Goal: Task Accomplishment & Management: Manage account settings

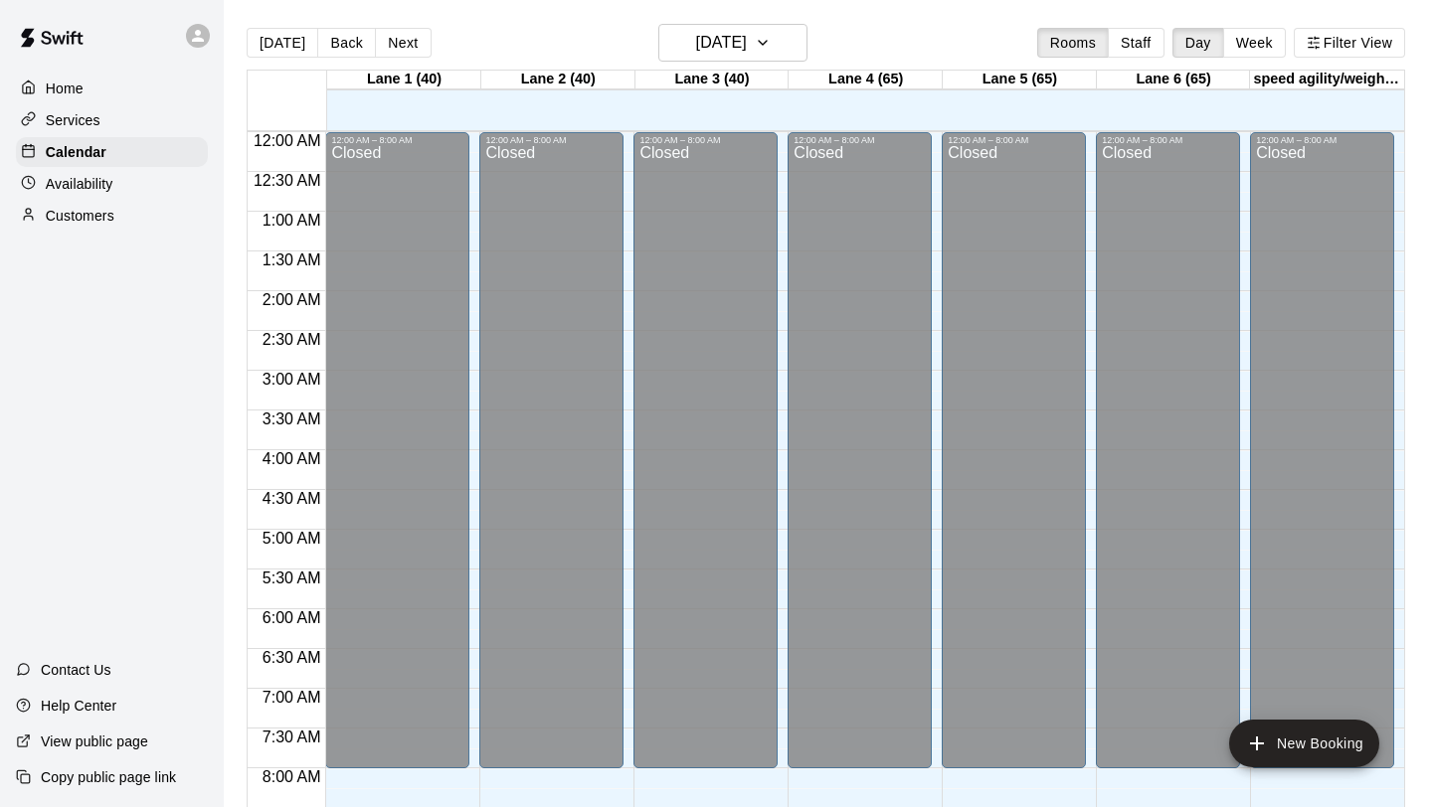
scroll to position [1152, 0]
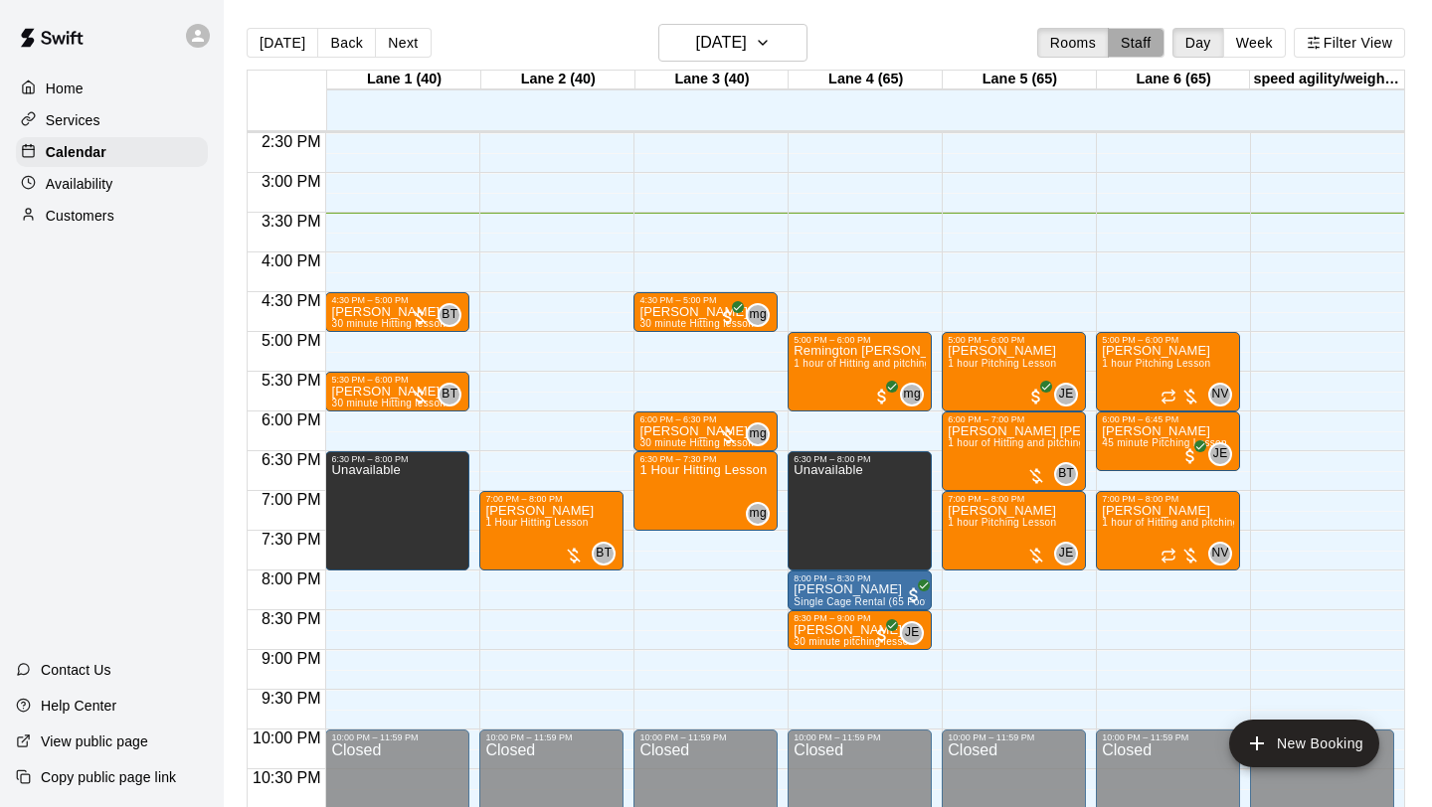
click at [1131, 48] on button "Staff" at bounding box center [1136, 43] width 57 height 30
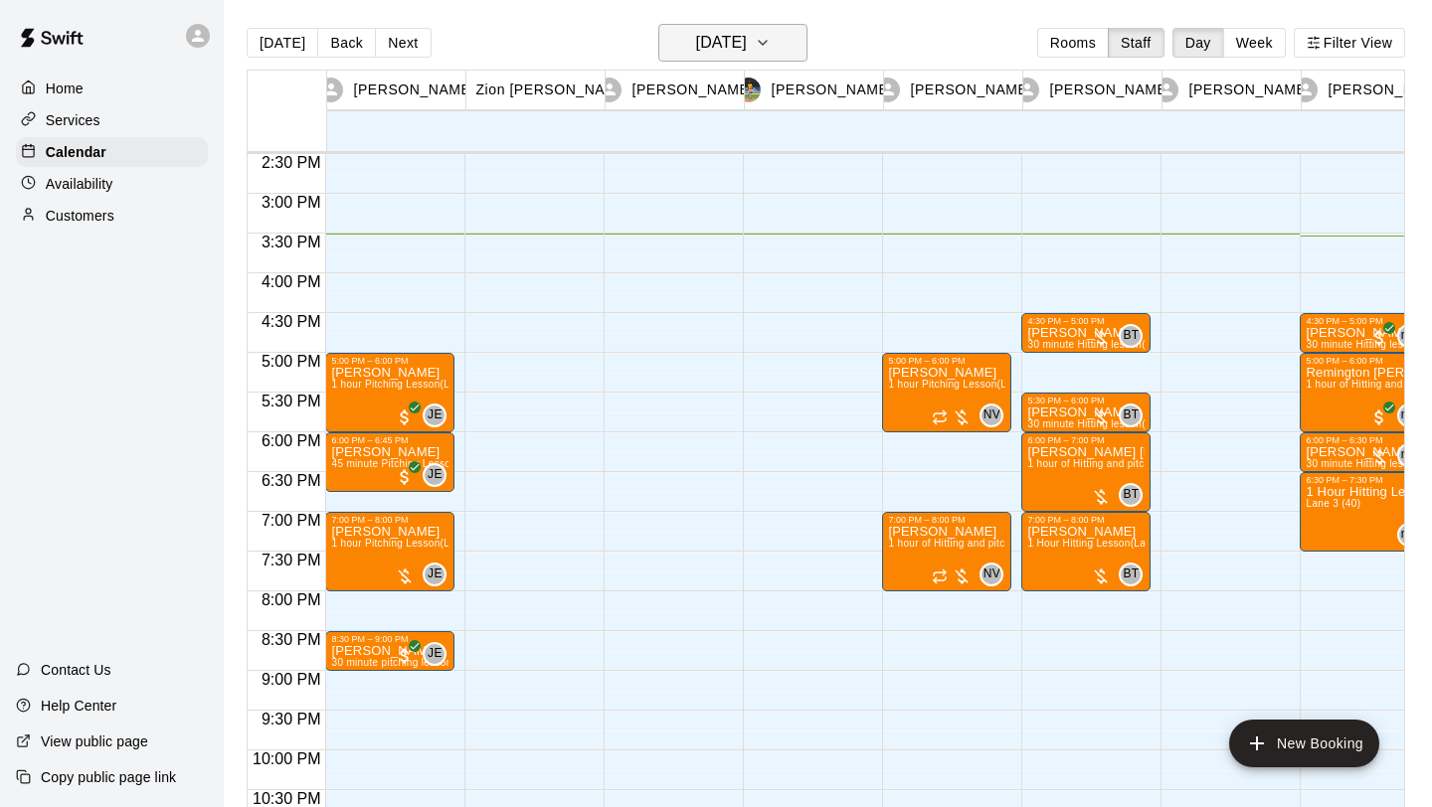
click at [771, 37] on icon "button" at bounding box center [763, 43] width 16 height 24
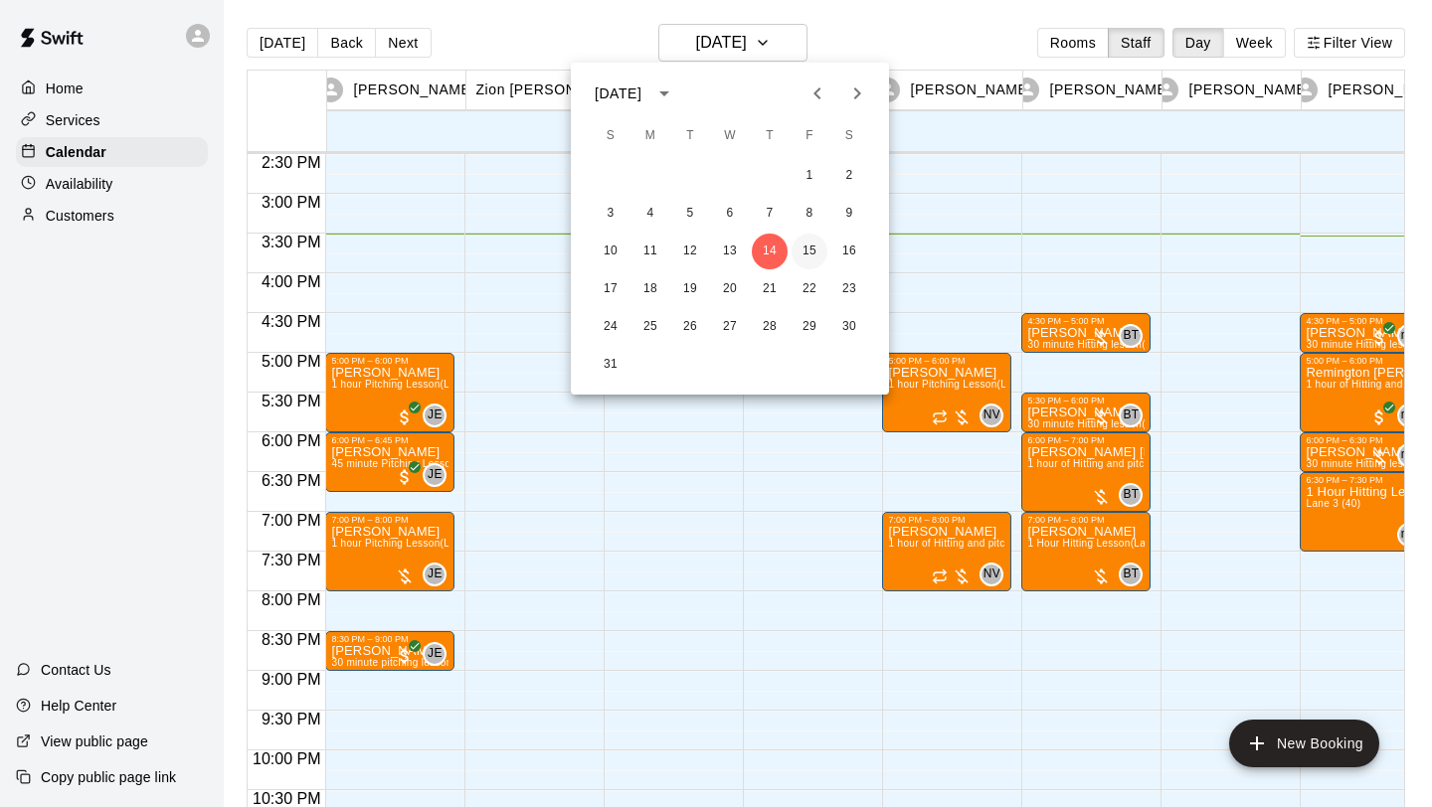
click at [800, 249] on button "15" at bounding box center [809, 252] width 36 height 36
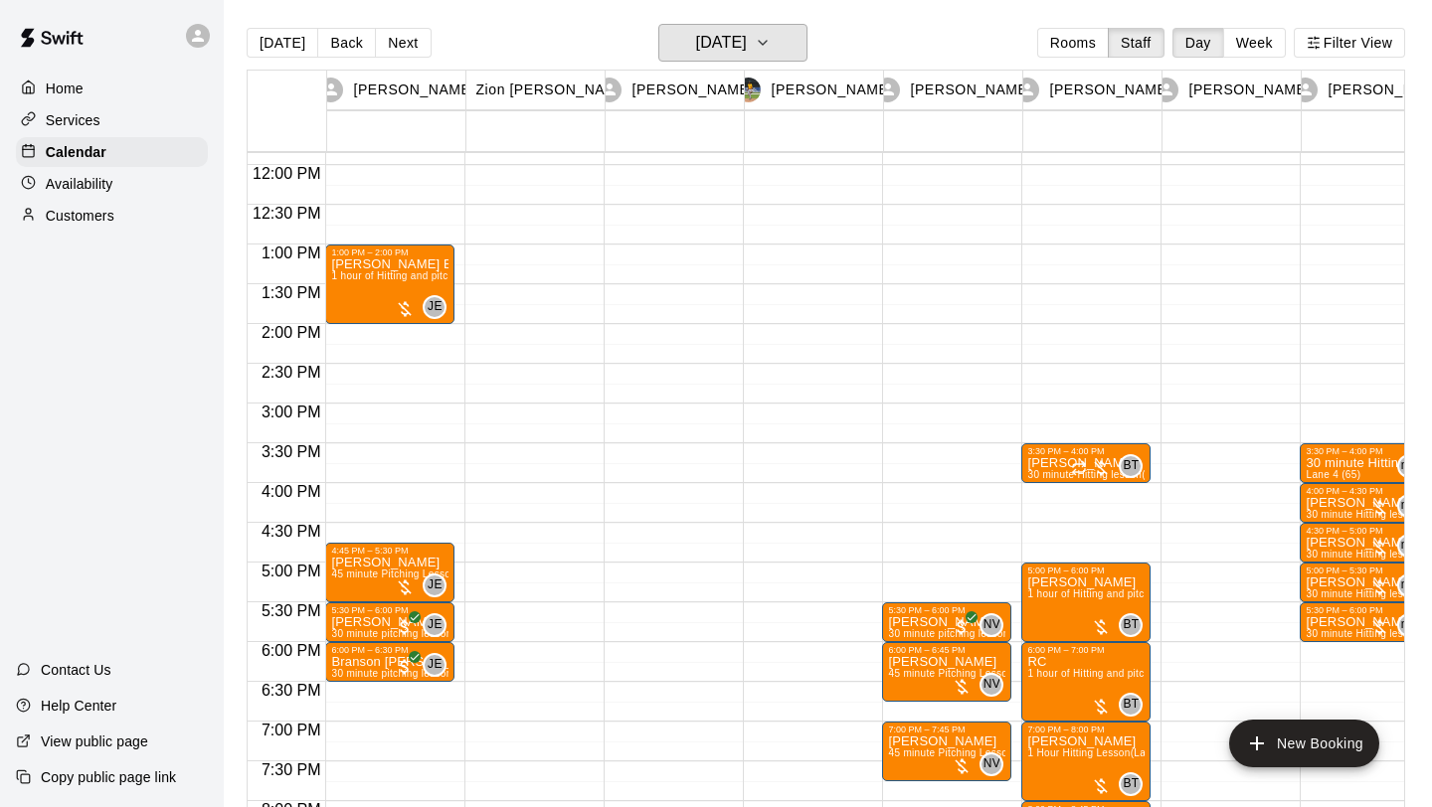
scroll to position [935, 0]
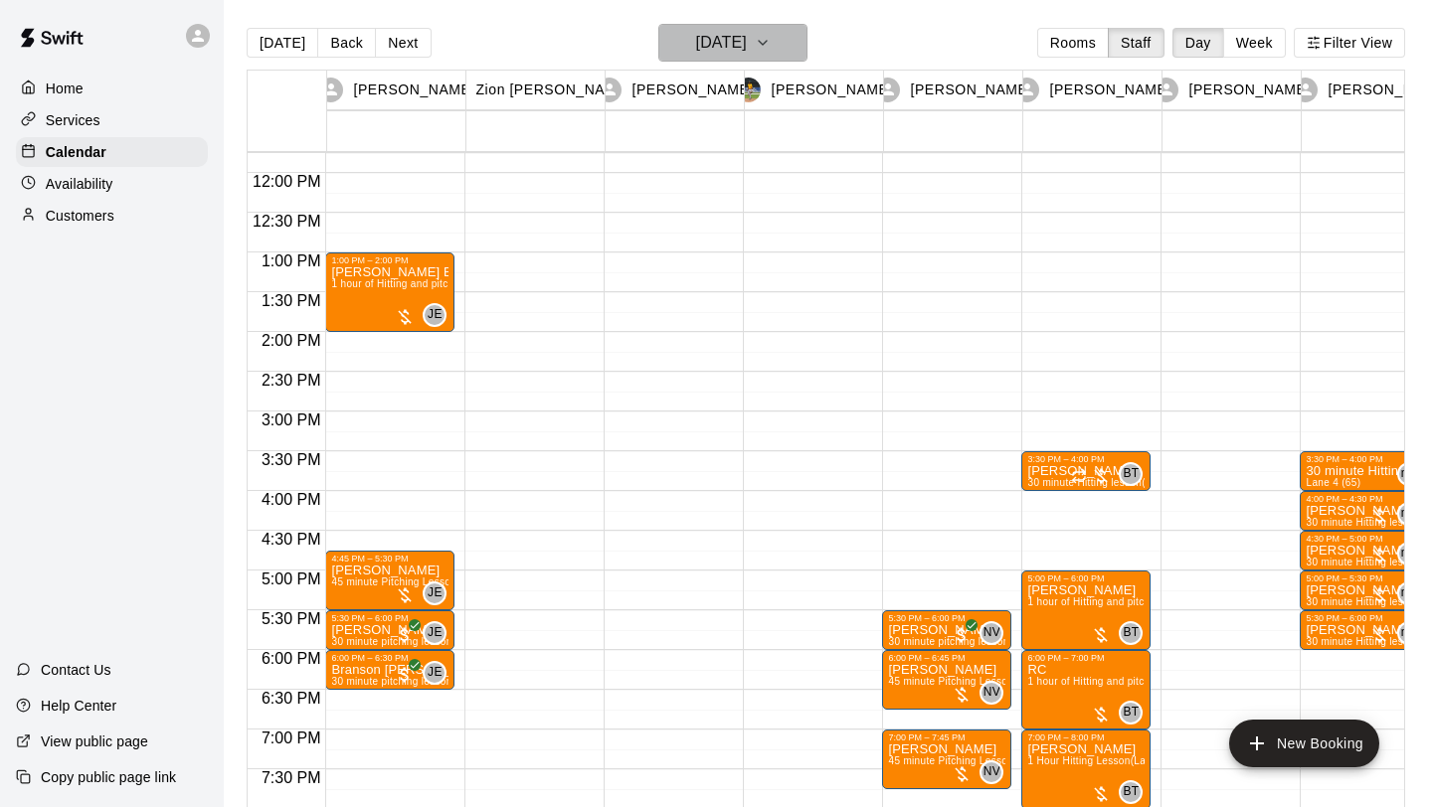
click at [771, 33] on icon "button" at bounding box center [763, 43] width 16 height 24
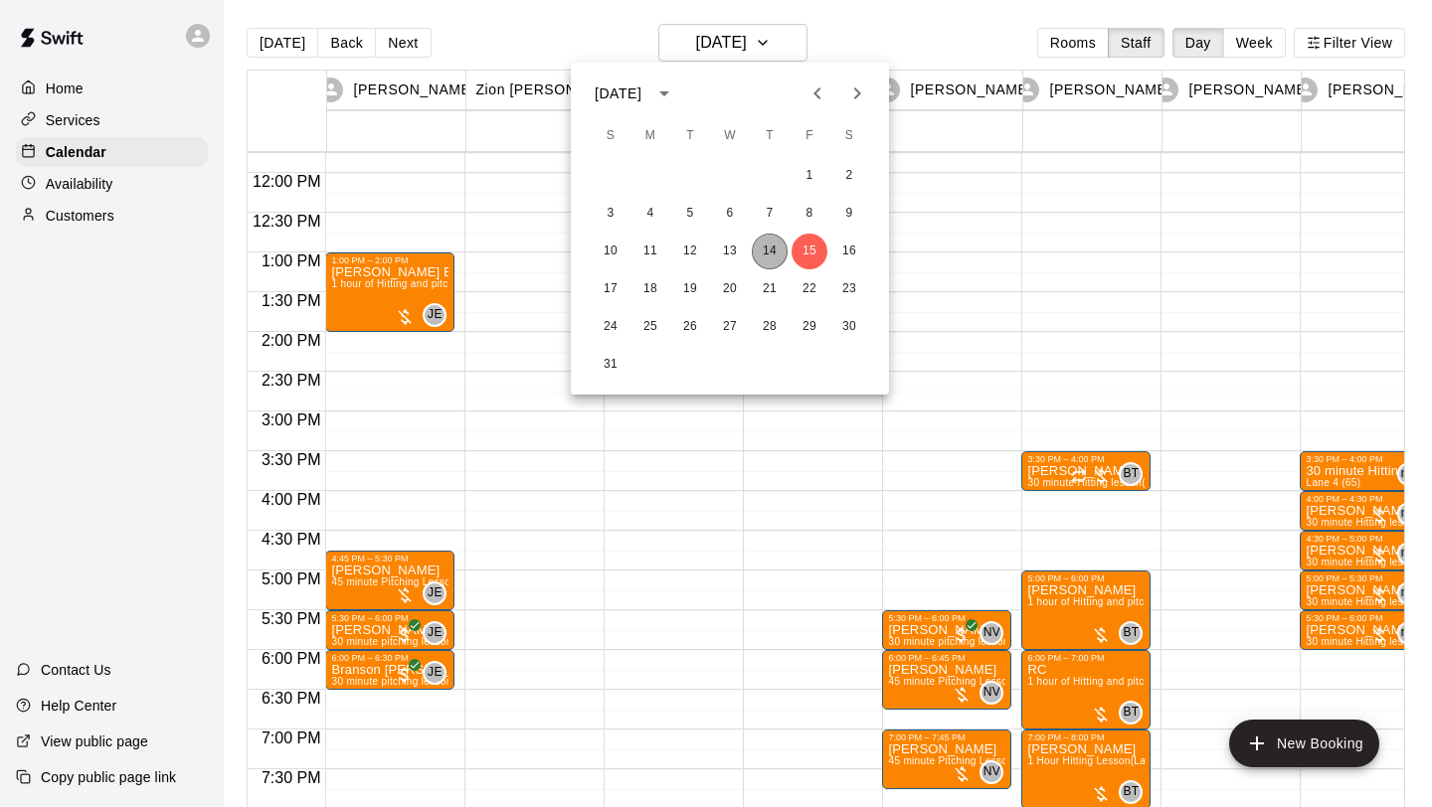
click at [772, 244] on button "14" at bounding box center [770, 252] width 36 height 36
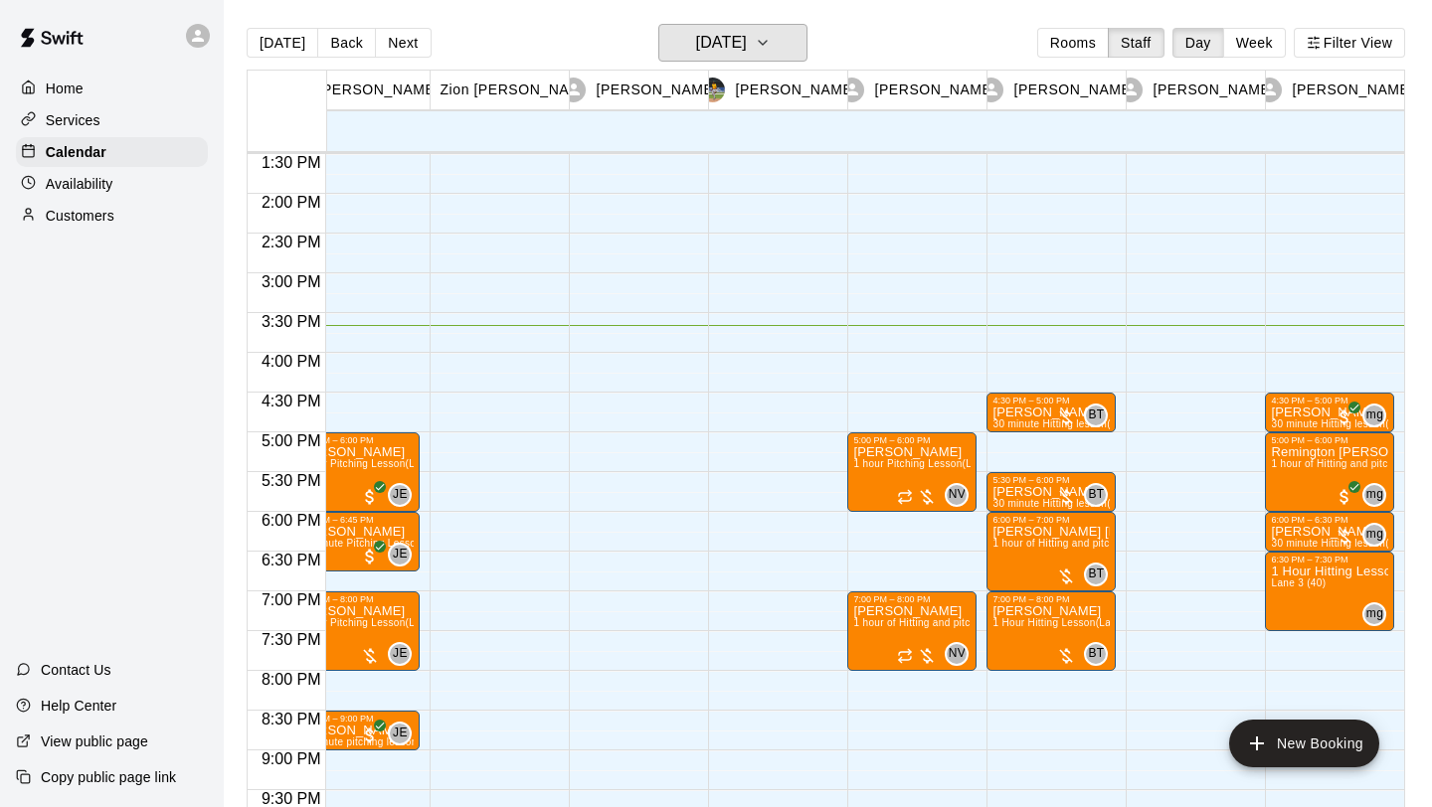
scroll to position [0, 0]
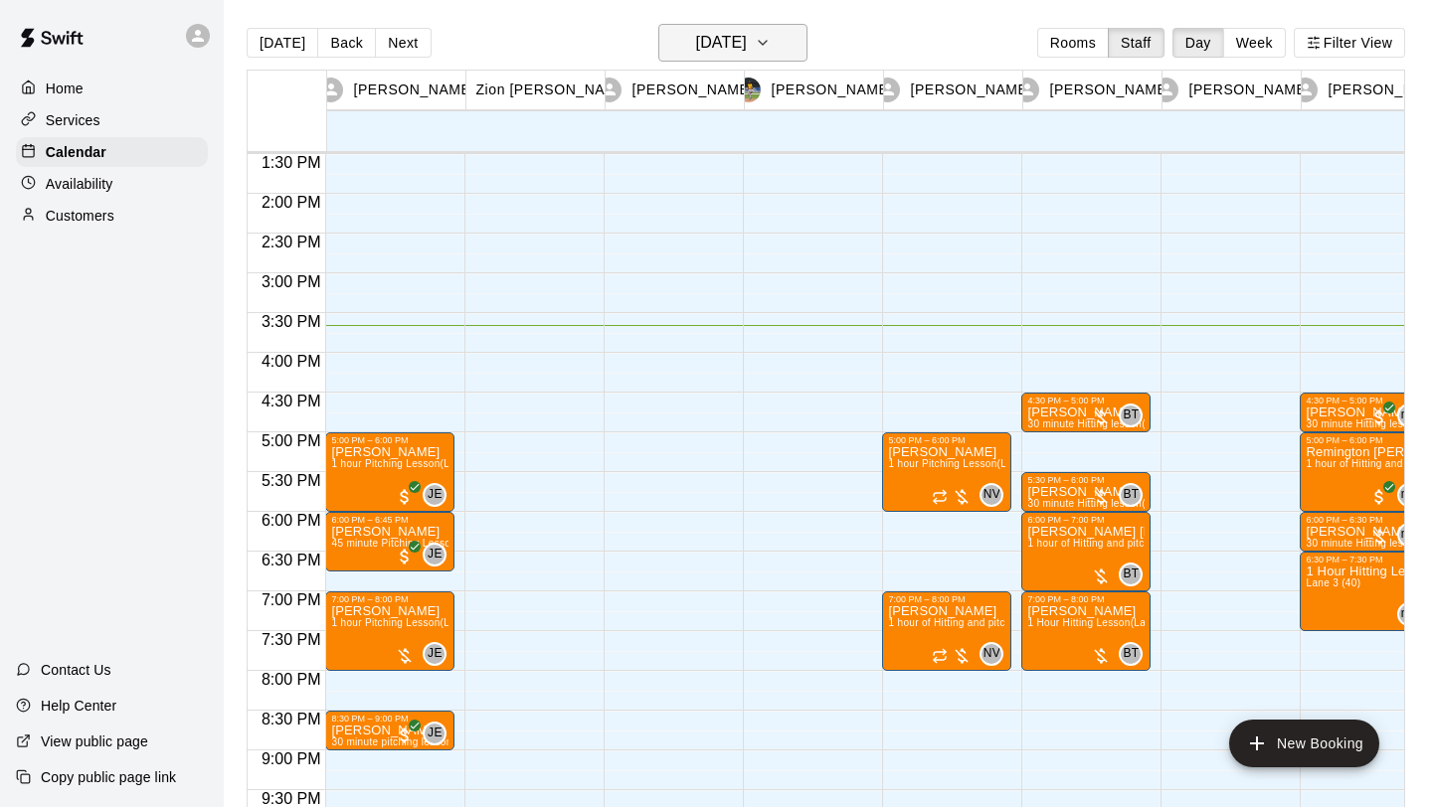
click at [771, 34] on icon "button" at bounding box center [763, 43] width 16 height 24
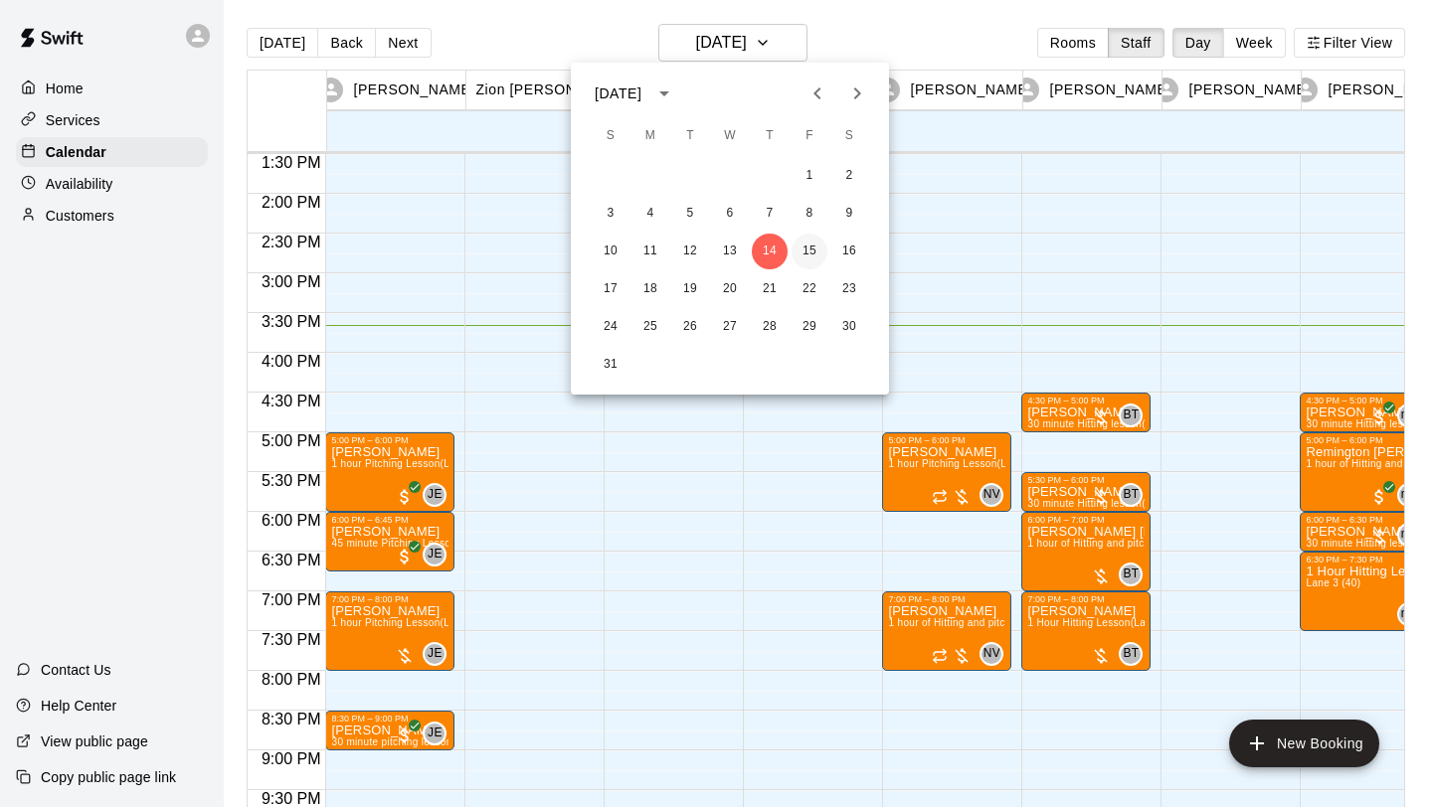
click at [811, 253] on button "15" at bounding box center [809, 252] width 36 height 36
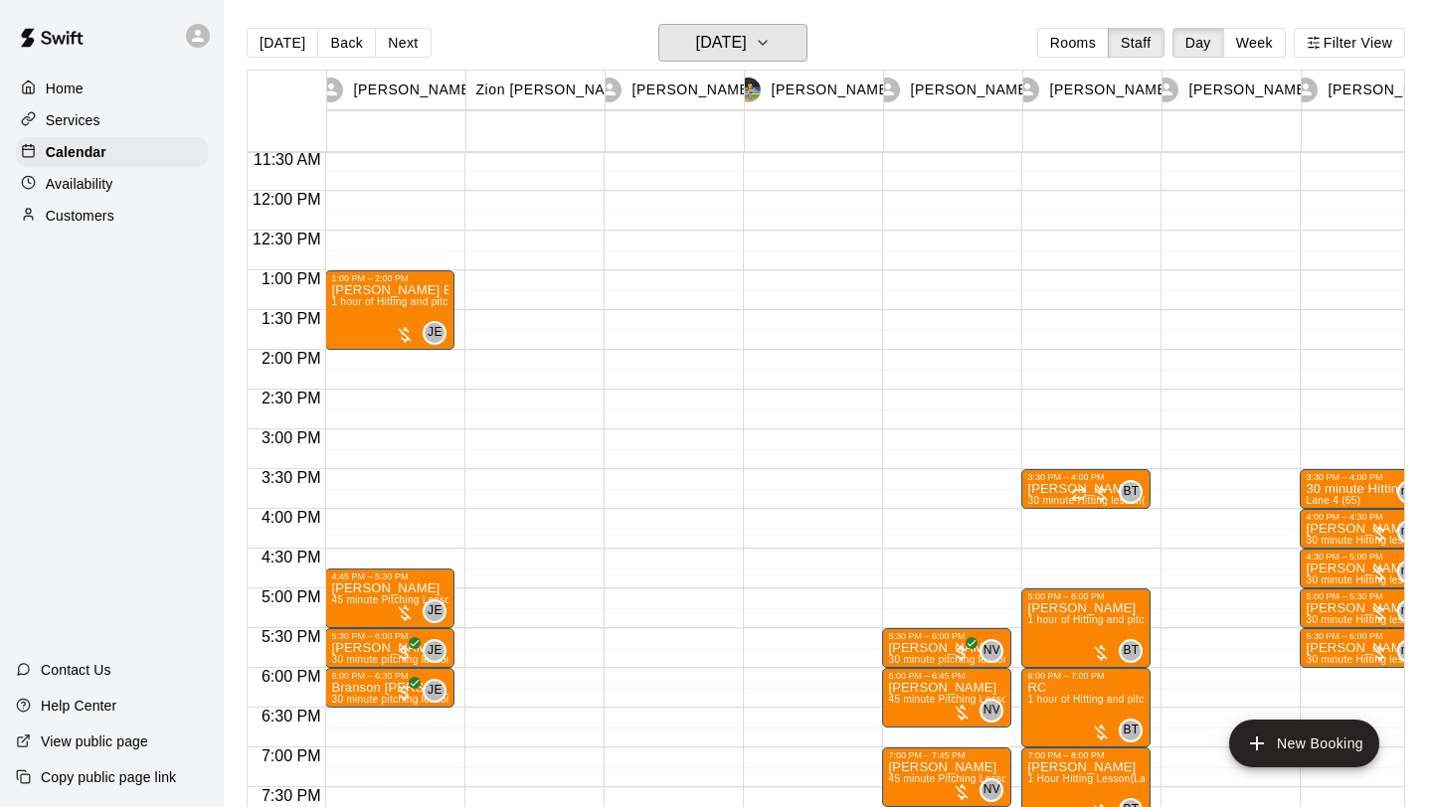
scroll to position [906, 0]
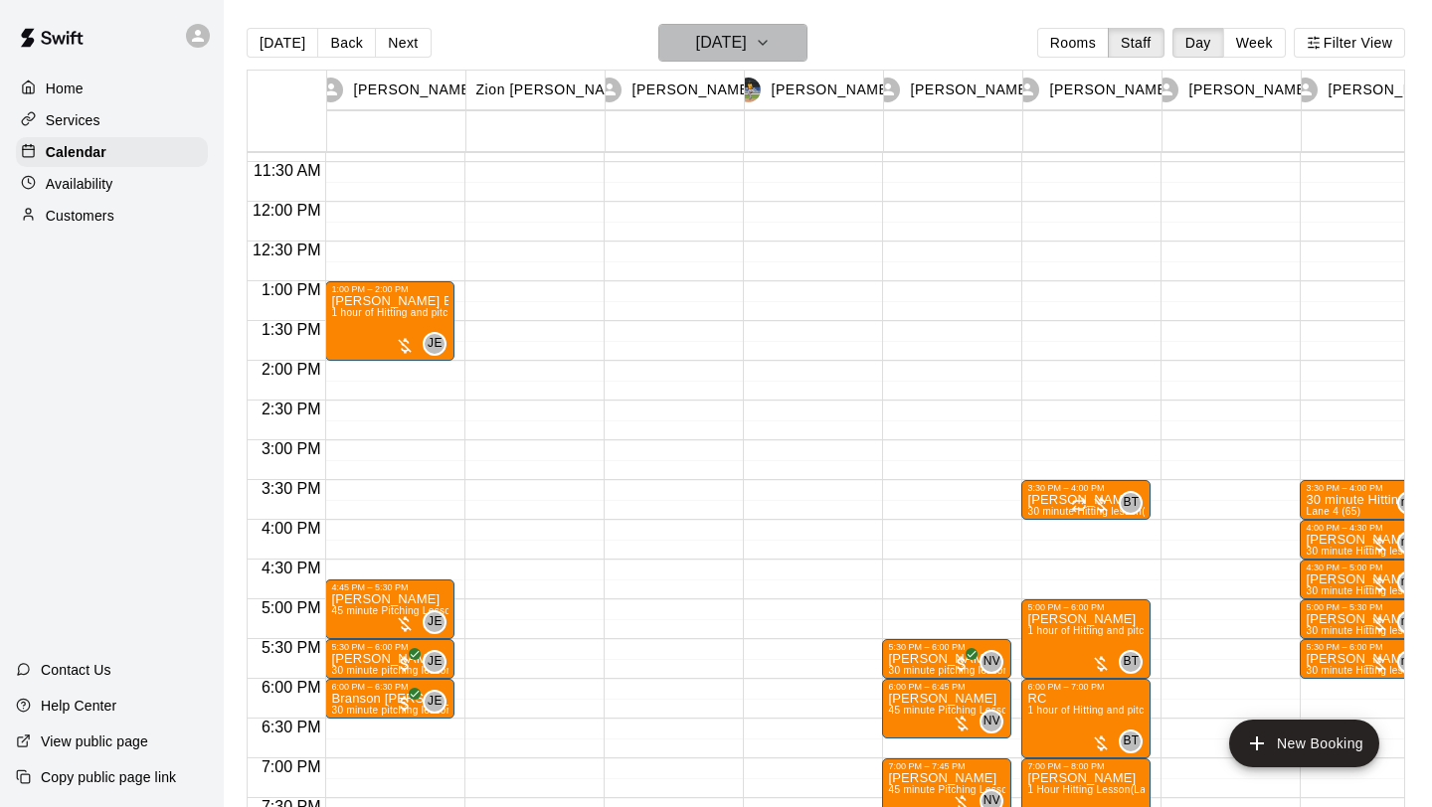
click at [769, 60] on button "[DATE]" at bounding box center [732, 43] width 149 height 38
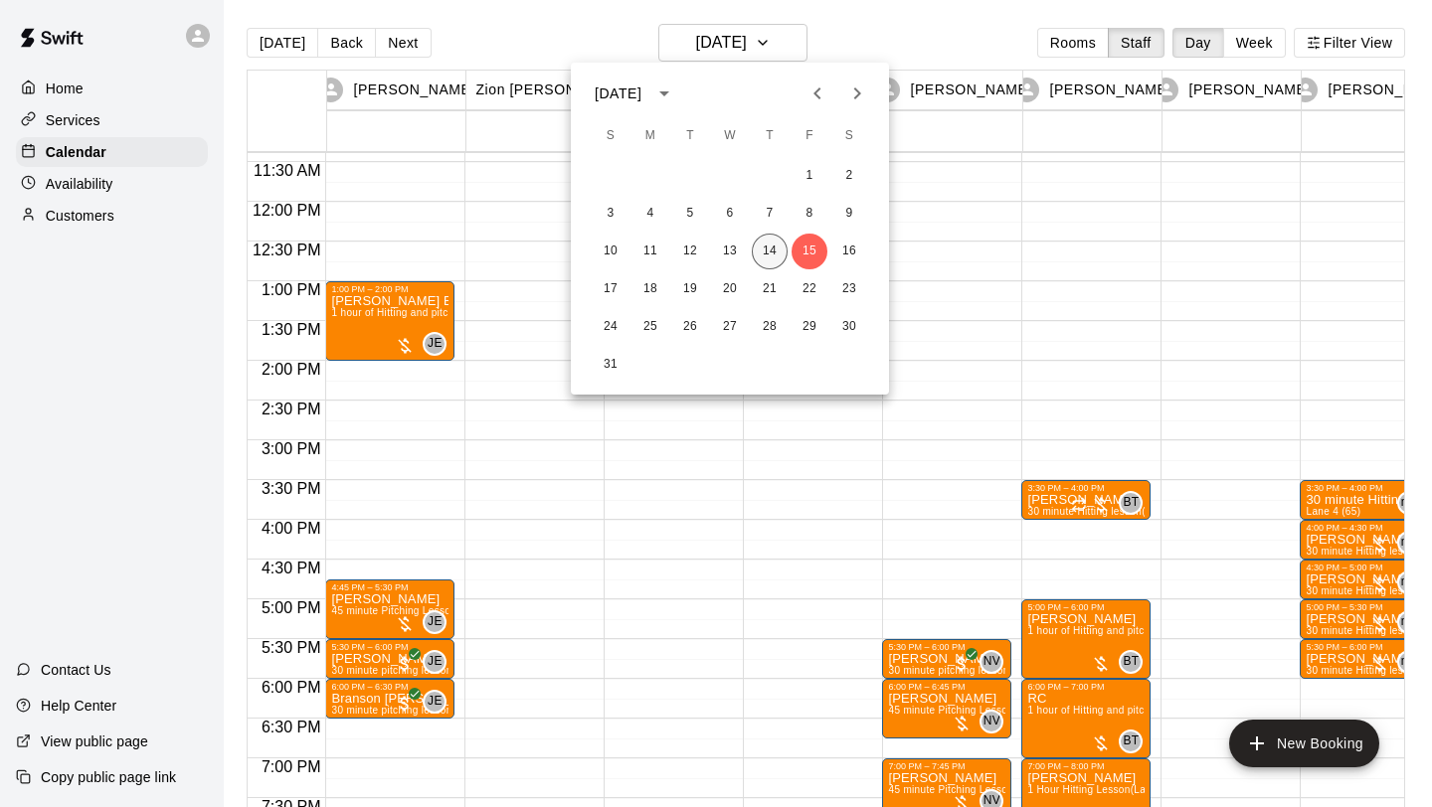
click at [765, 247] on button "14" at bounding box center [770, 252] width 36 height 36
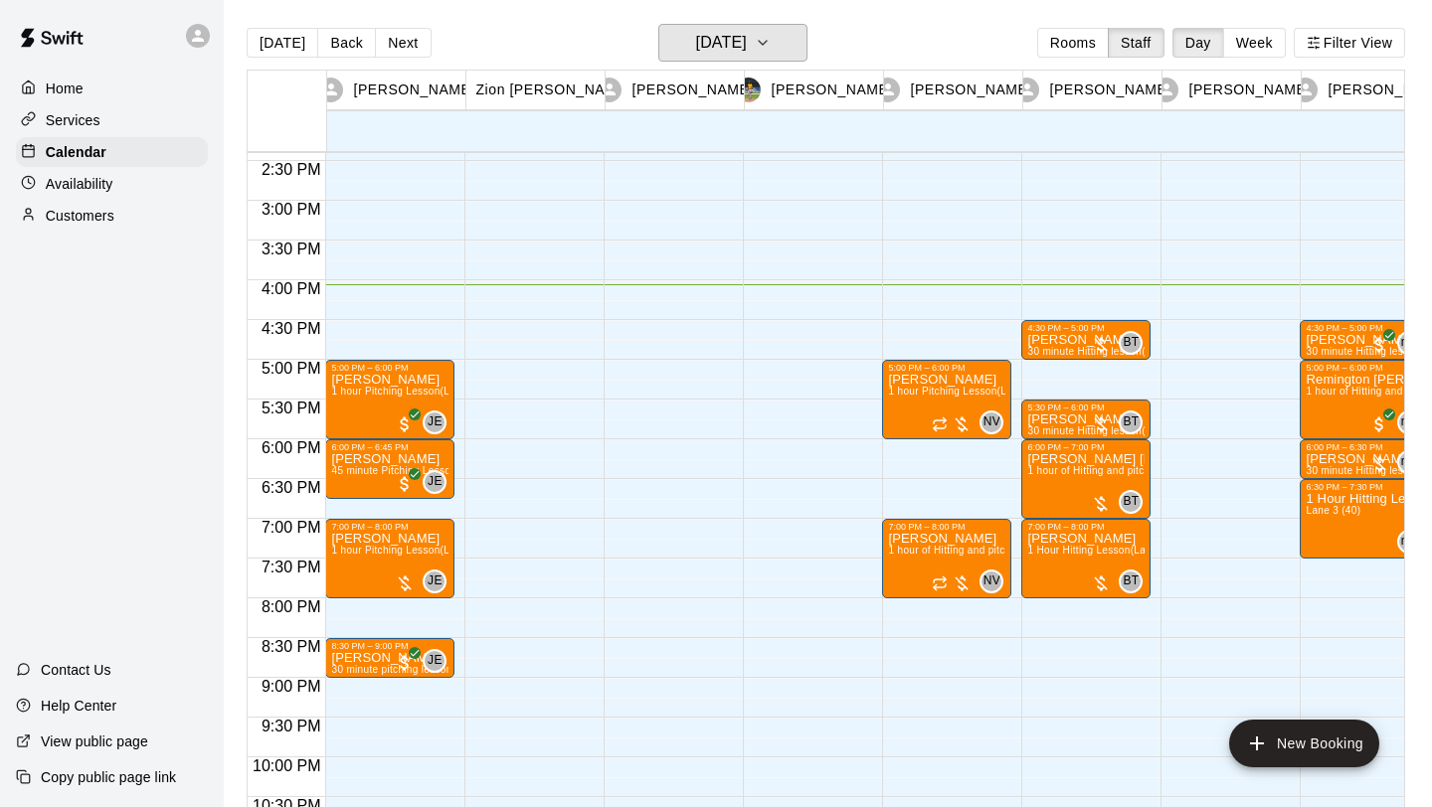
scroll to position [1142, 0]
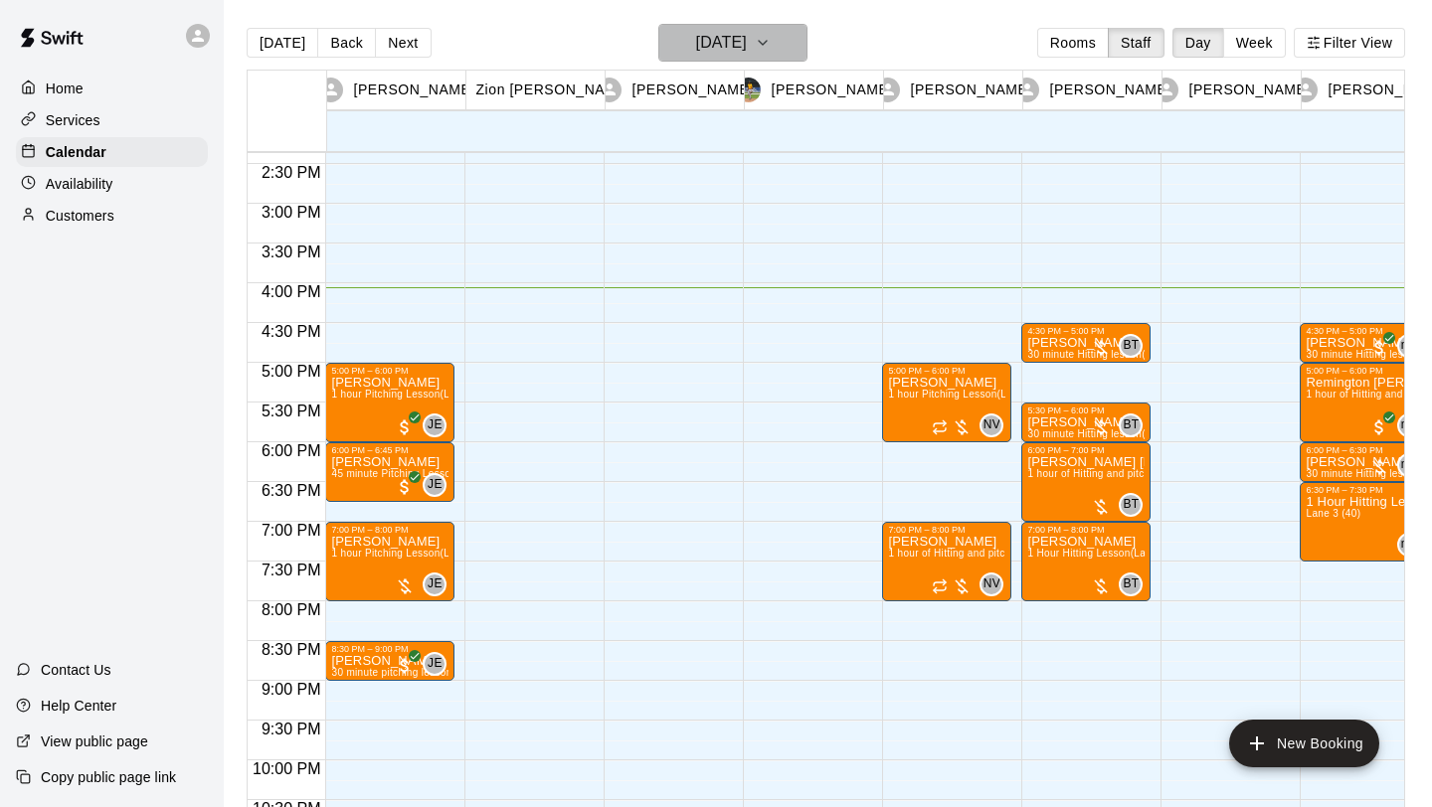
click at [767, 42] on icon "button" at bounding box center [763, 43] width 8 height 4
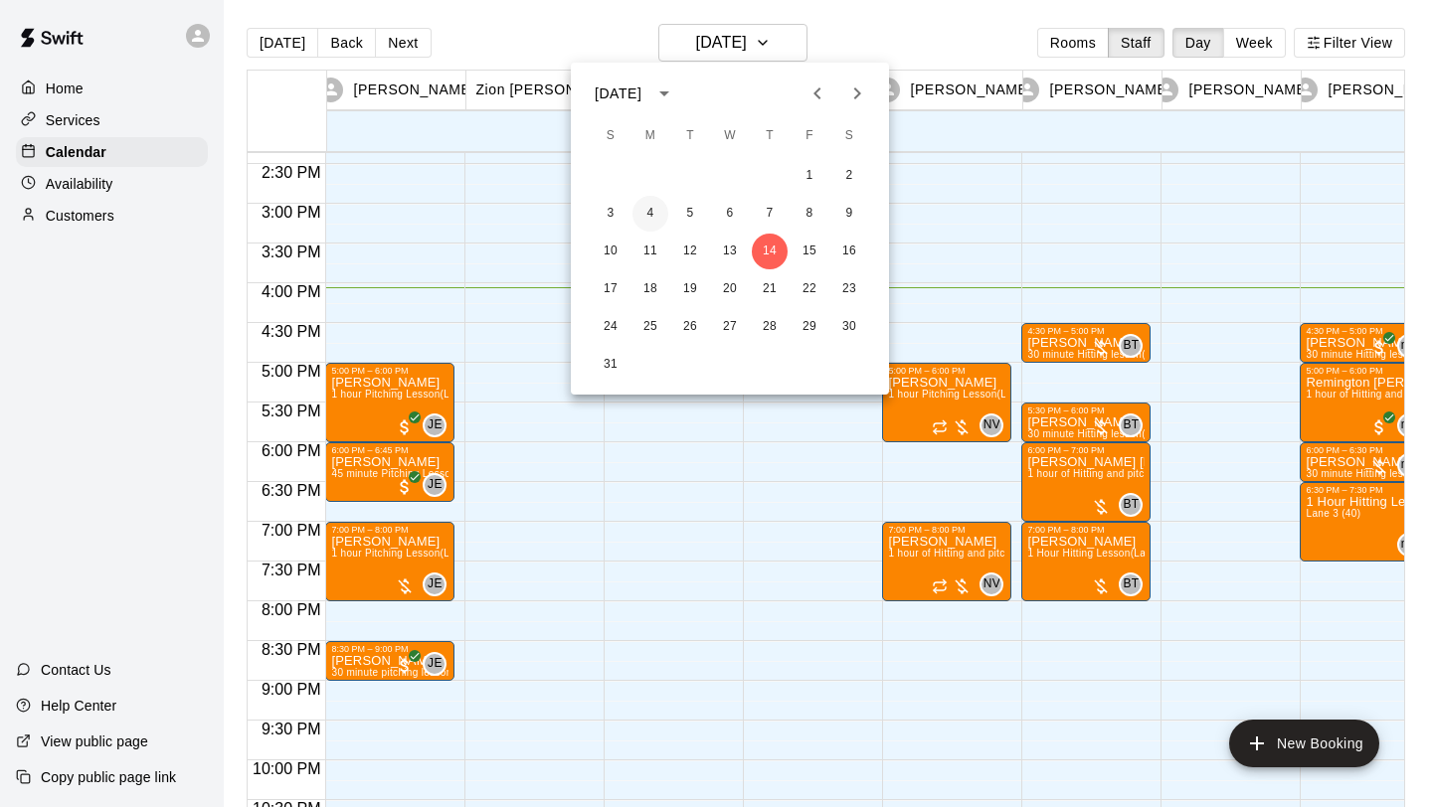
click at [654, 219] on button "4" at bounding box center [650, 214] width 36 height 36
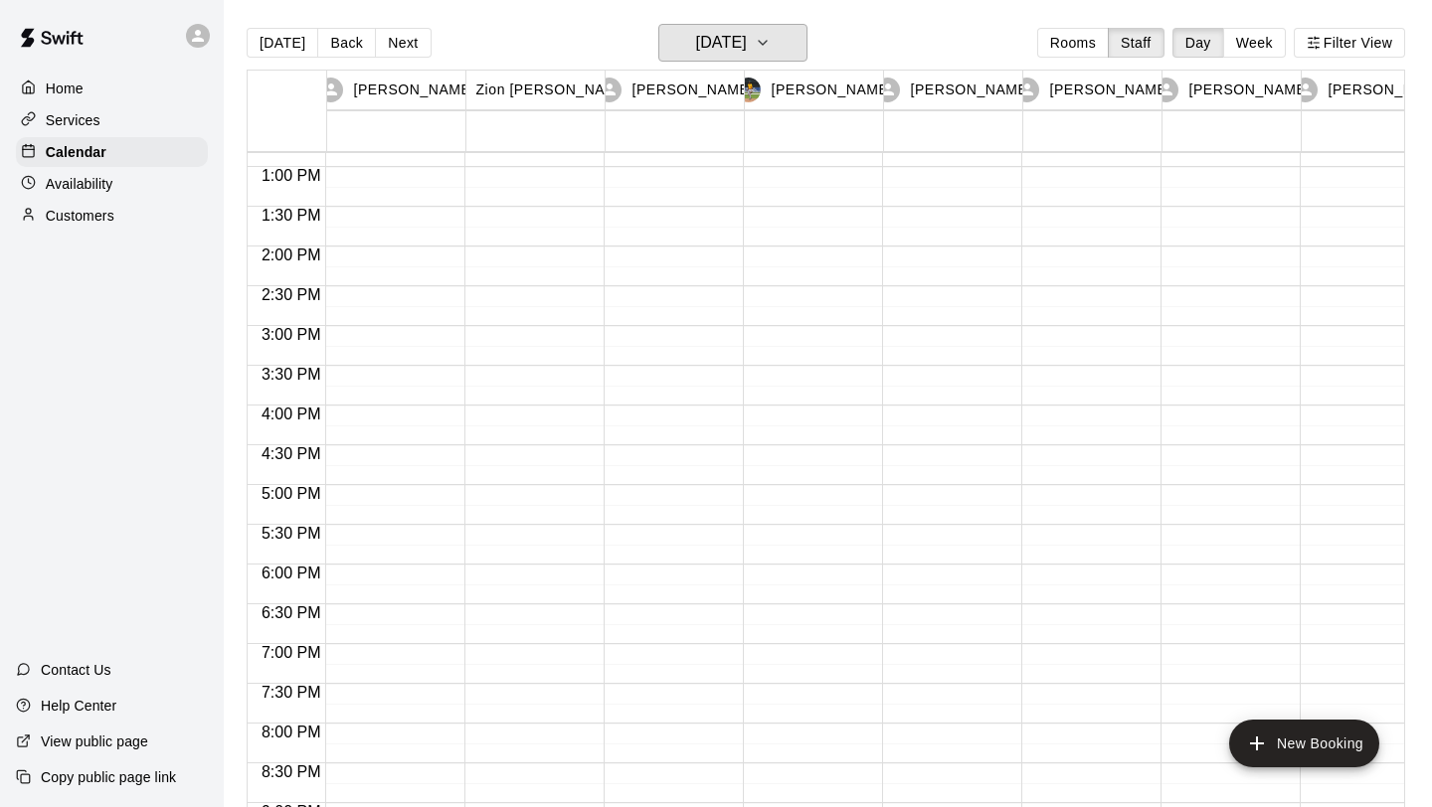
scroll to position [1176, 0]
click at [771, 51] on icon "button" at bounding box center [763, 43] width 16 height 24
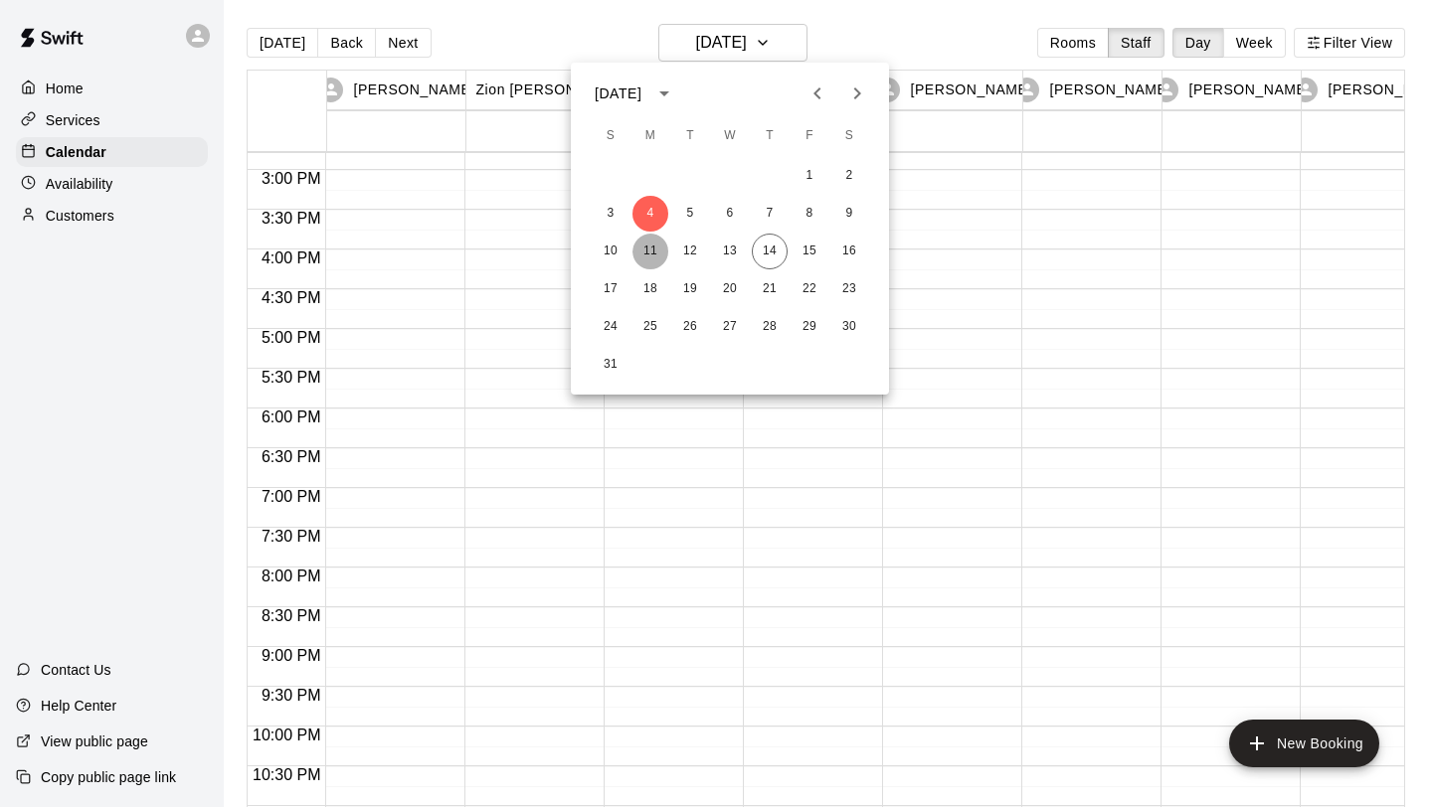
click at [652, 256] on button "11" at bounding box center [650, 252] width 36 height 36
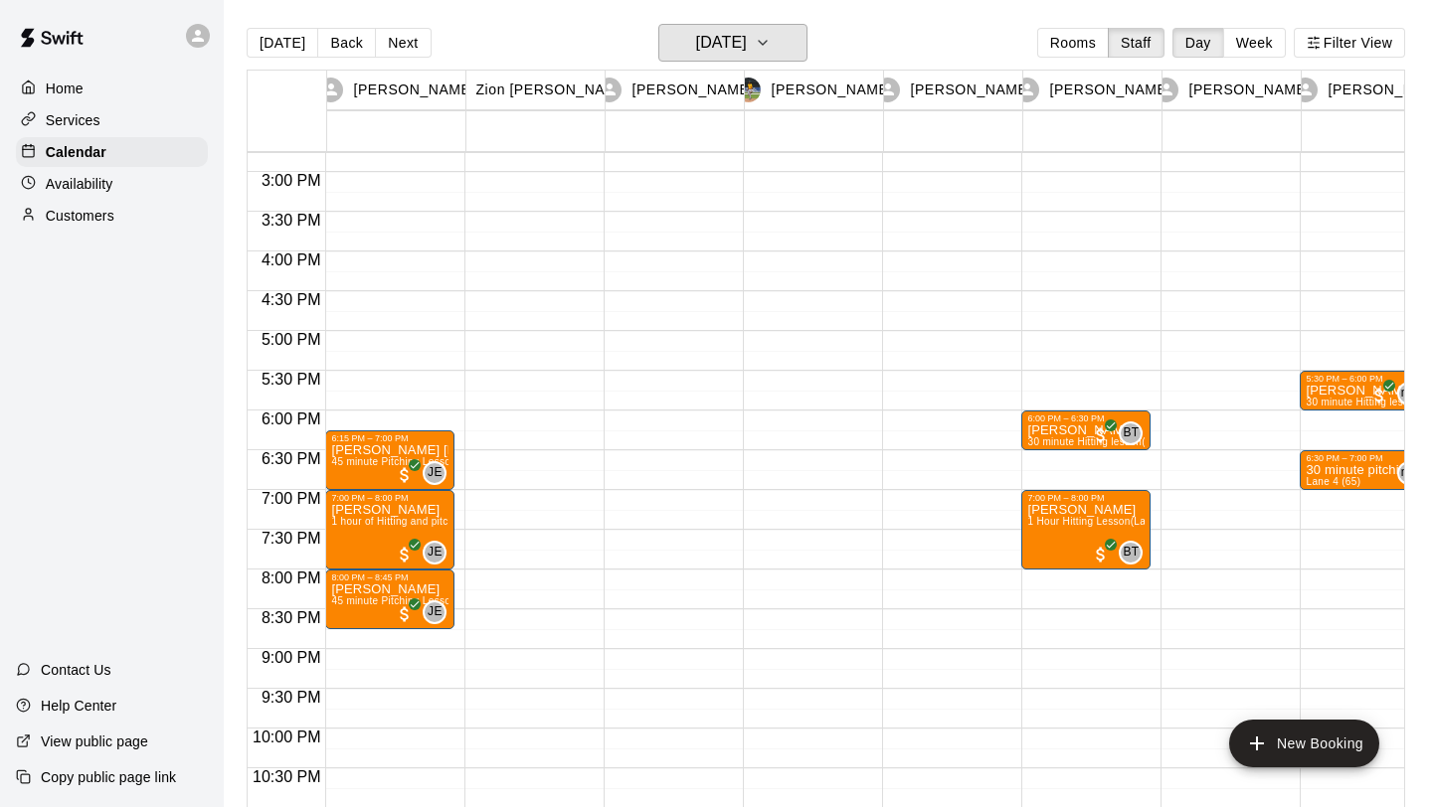
scroll to position [1173, 0]
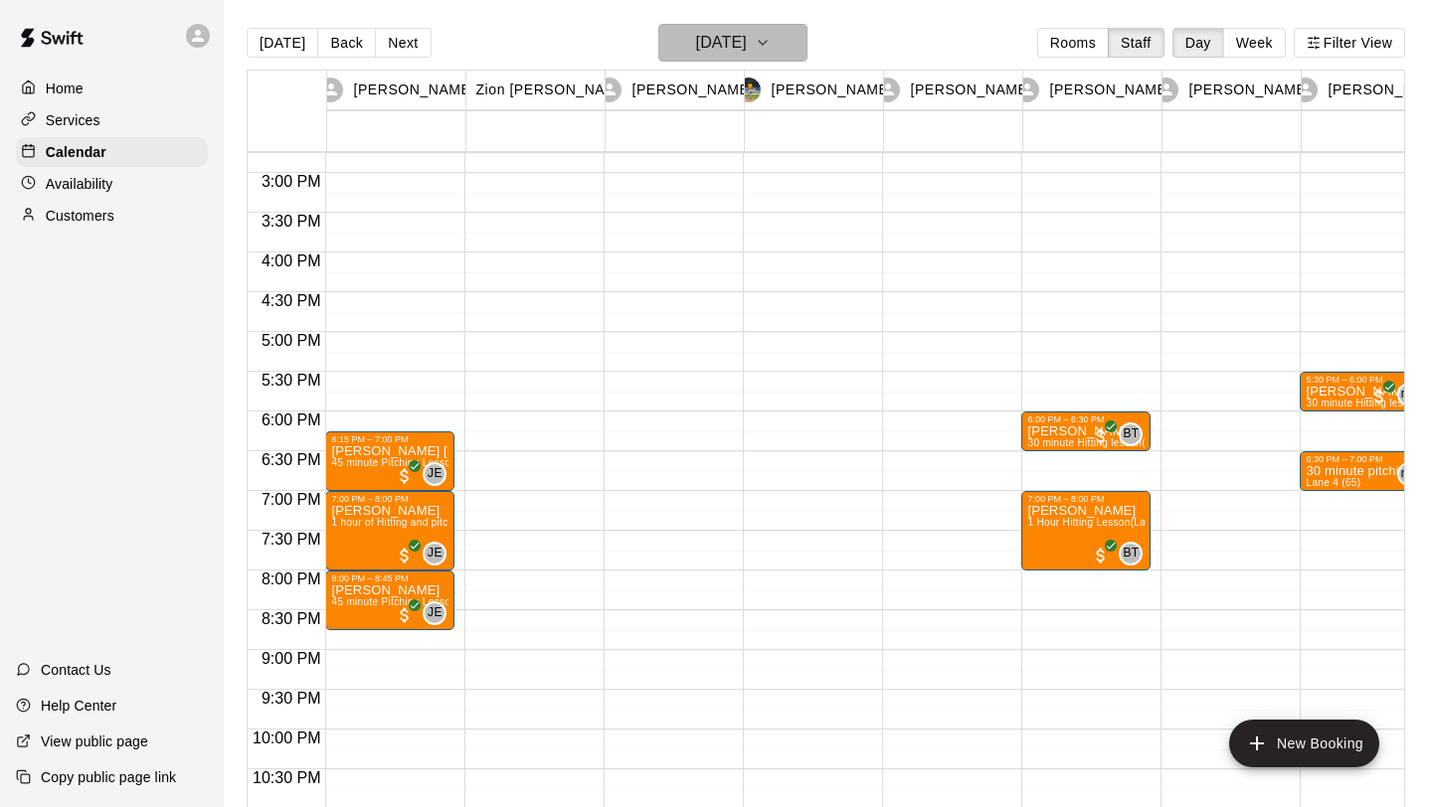
click at [771, 35] on icon "button" at bounding box center [763, 43] width 16 height 24
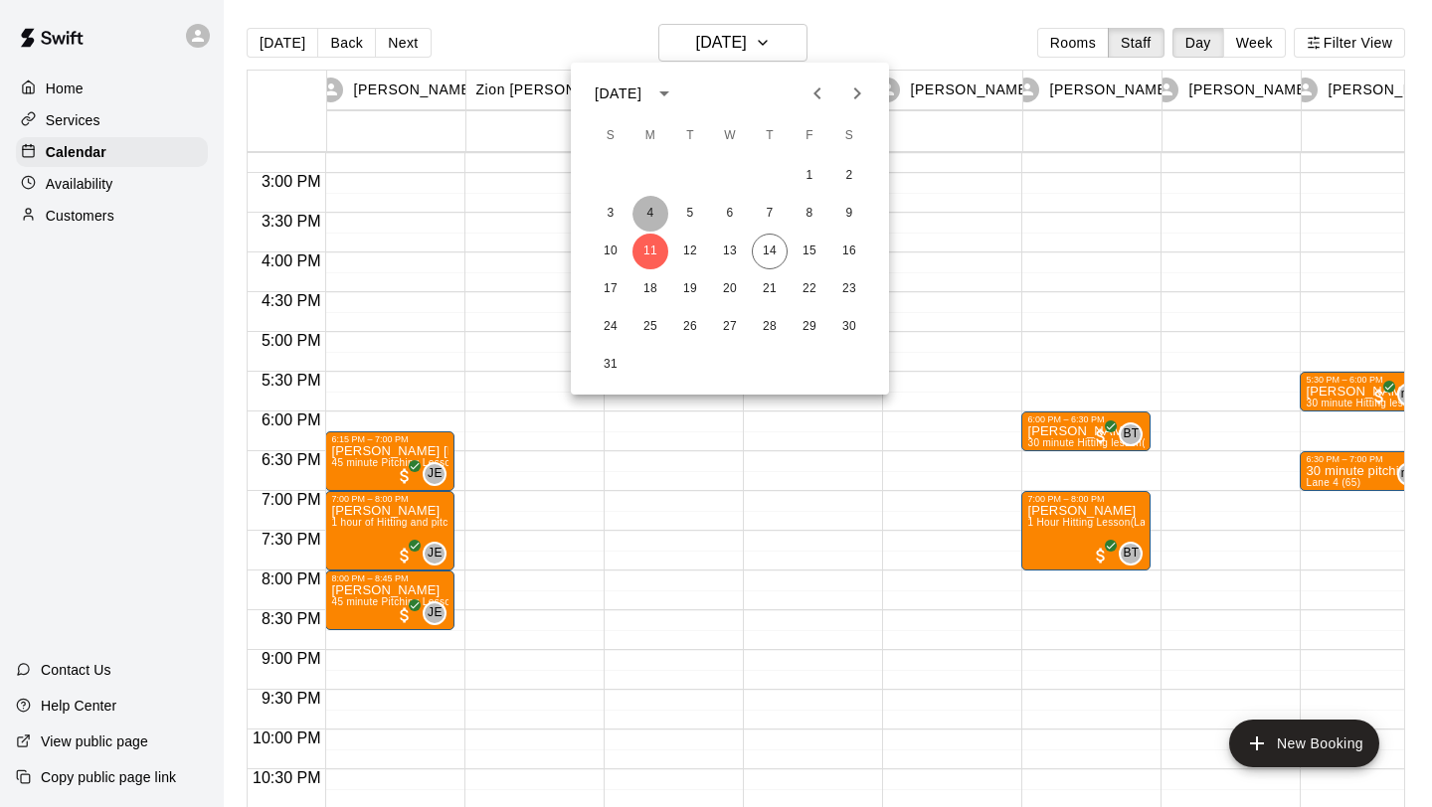
click at [656, 212] on button "4" at bounding box center [650, 214] width 36 height 36
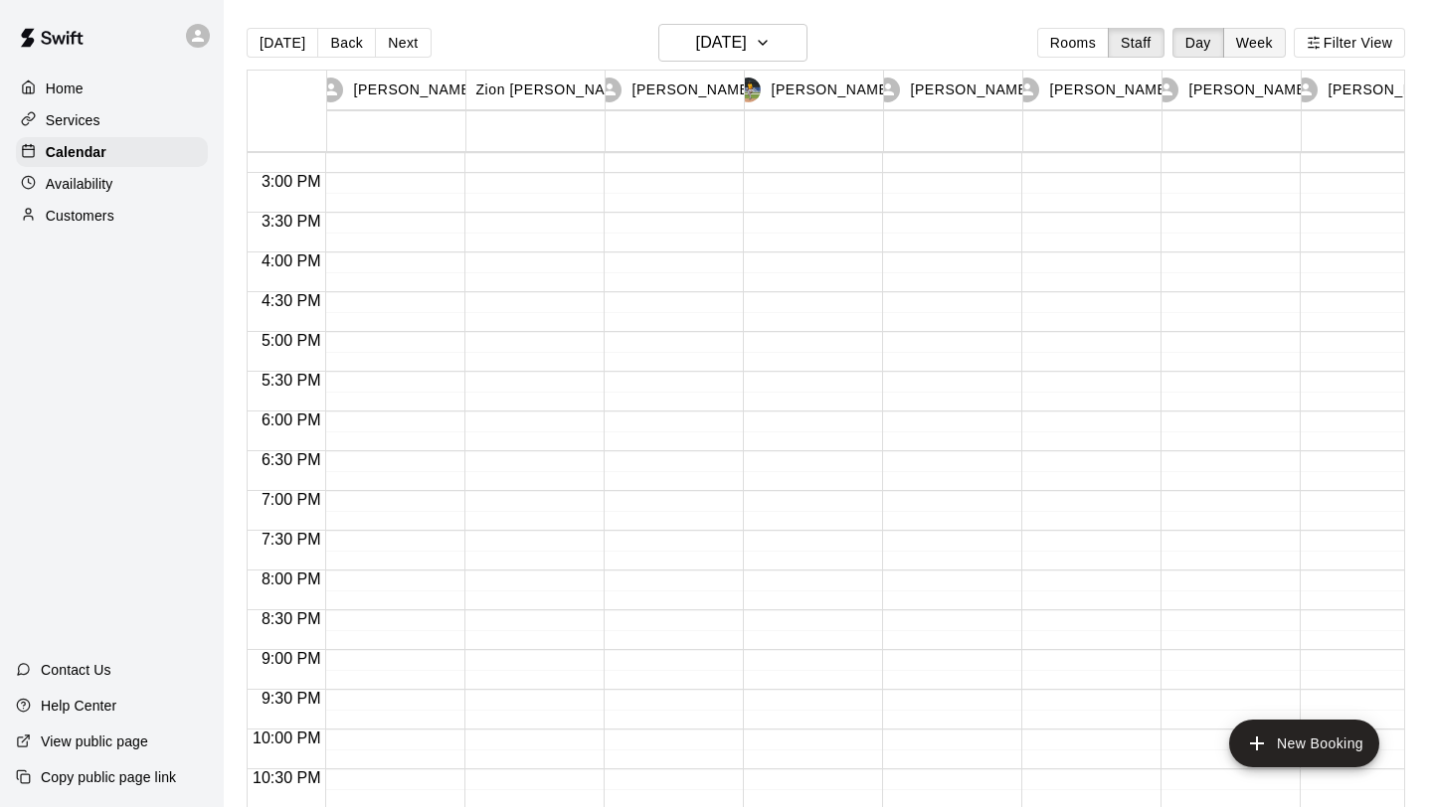
click at [1249, 53] on button "Week" at bounding box center [1254, 43] width 63 height 30
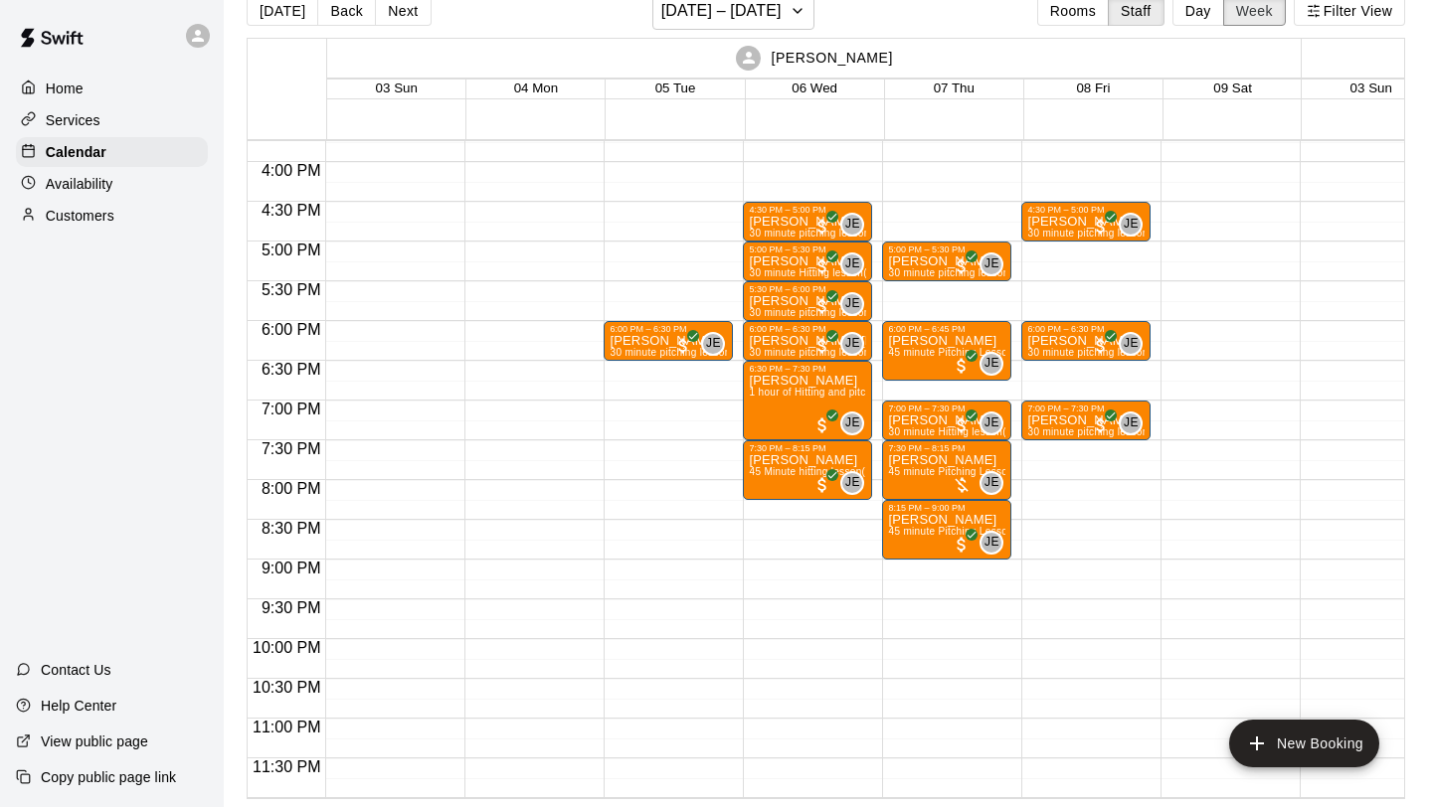
scroll to position [1218, 0]
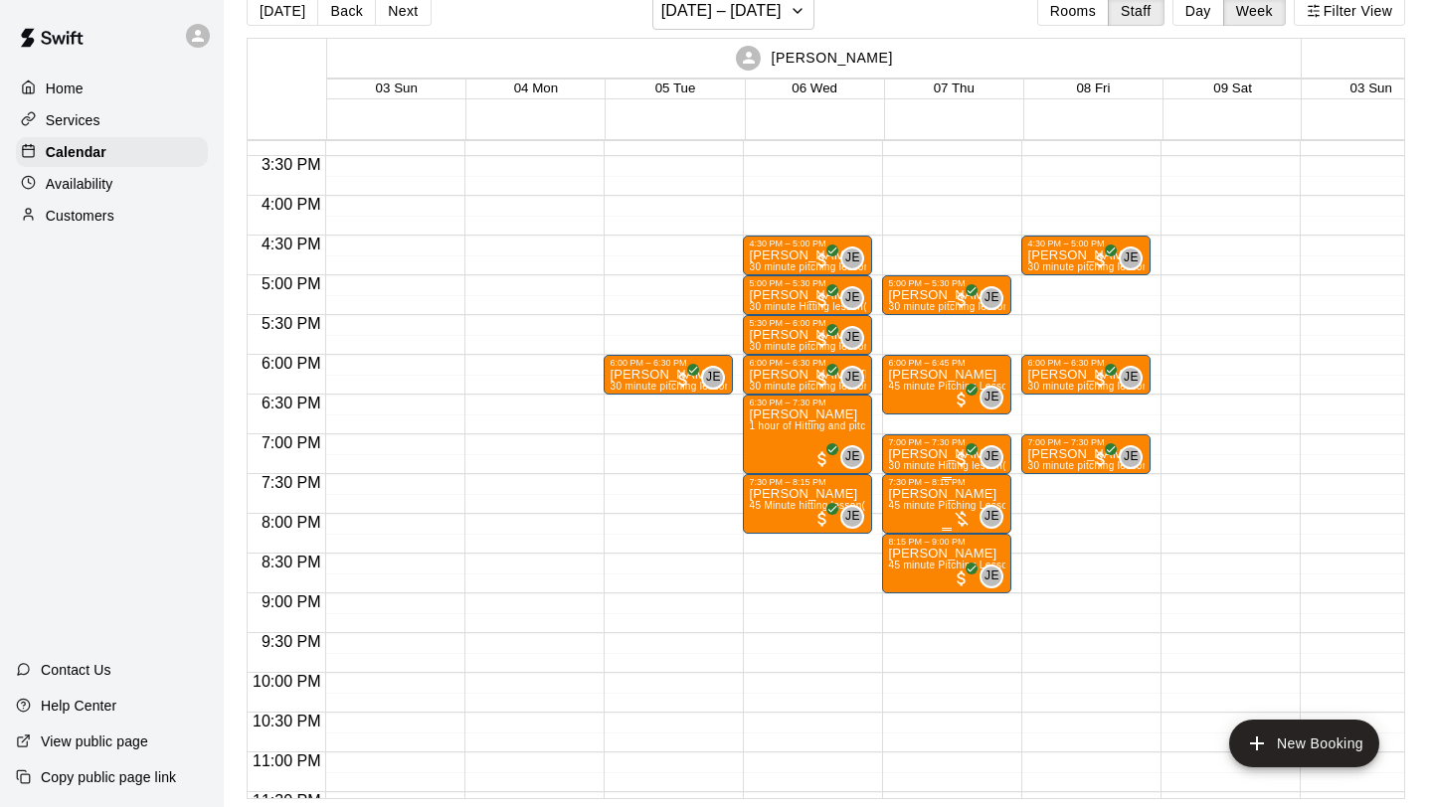
click at [961, 517] on div at bounding box center [961, 519] width 20 height 20
click at [974, 568] on img "edit" at bounding box center [972, 577] width 23 height 23
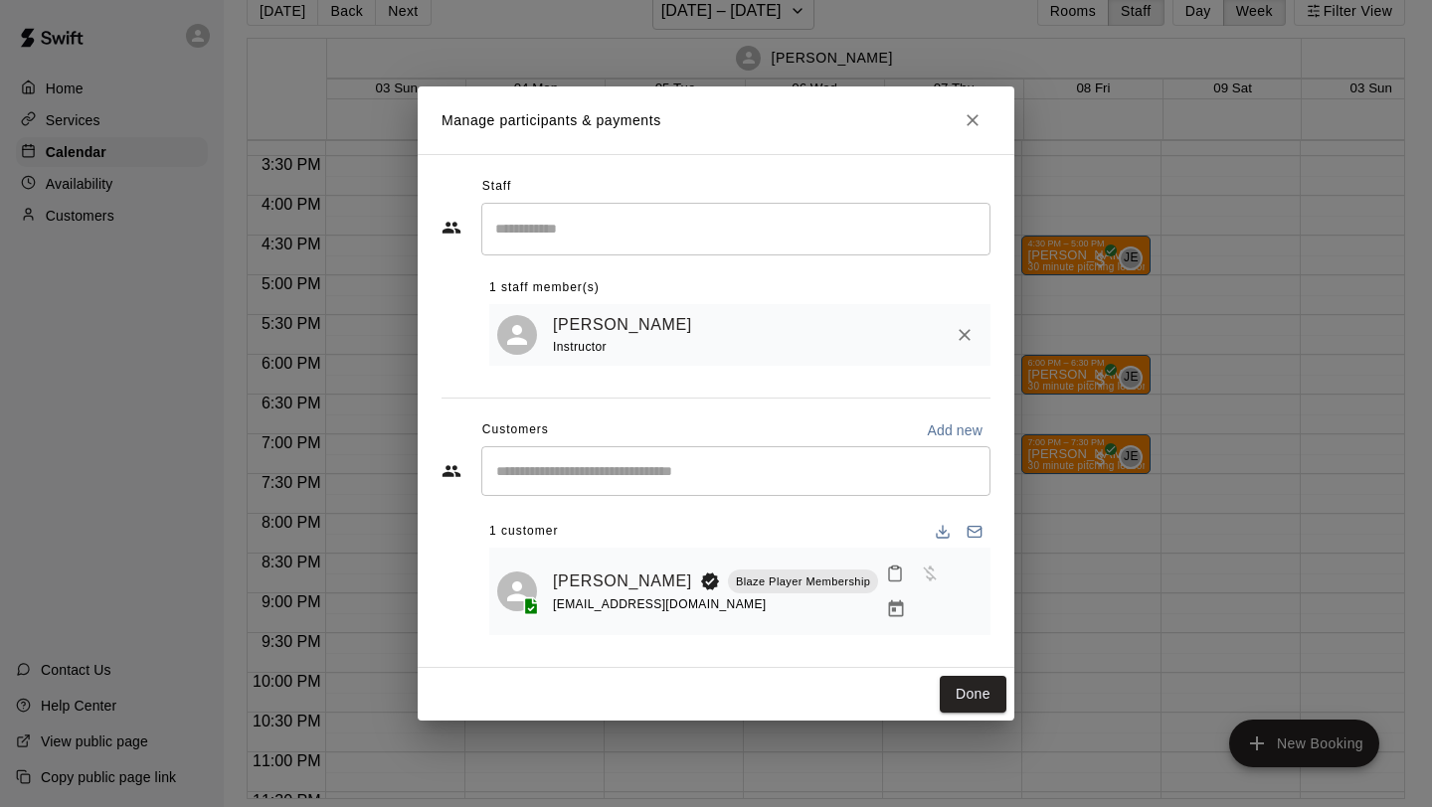
click at [700, 496] on div "​" at bounding box center [735, 471] width 509 height 50
click at [980, 689] on button "Done" at bounding box center [973, 694] width 67 height 37
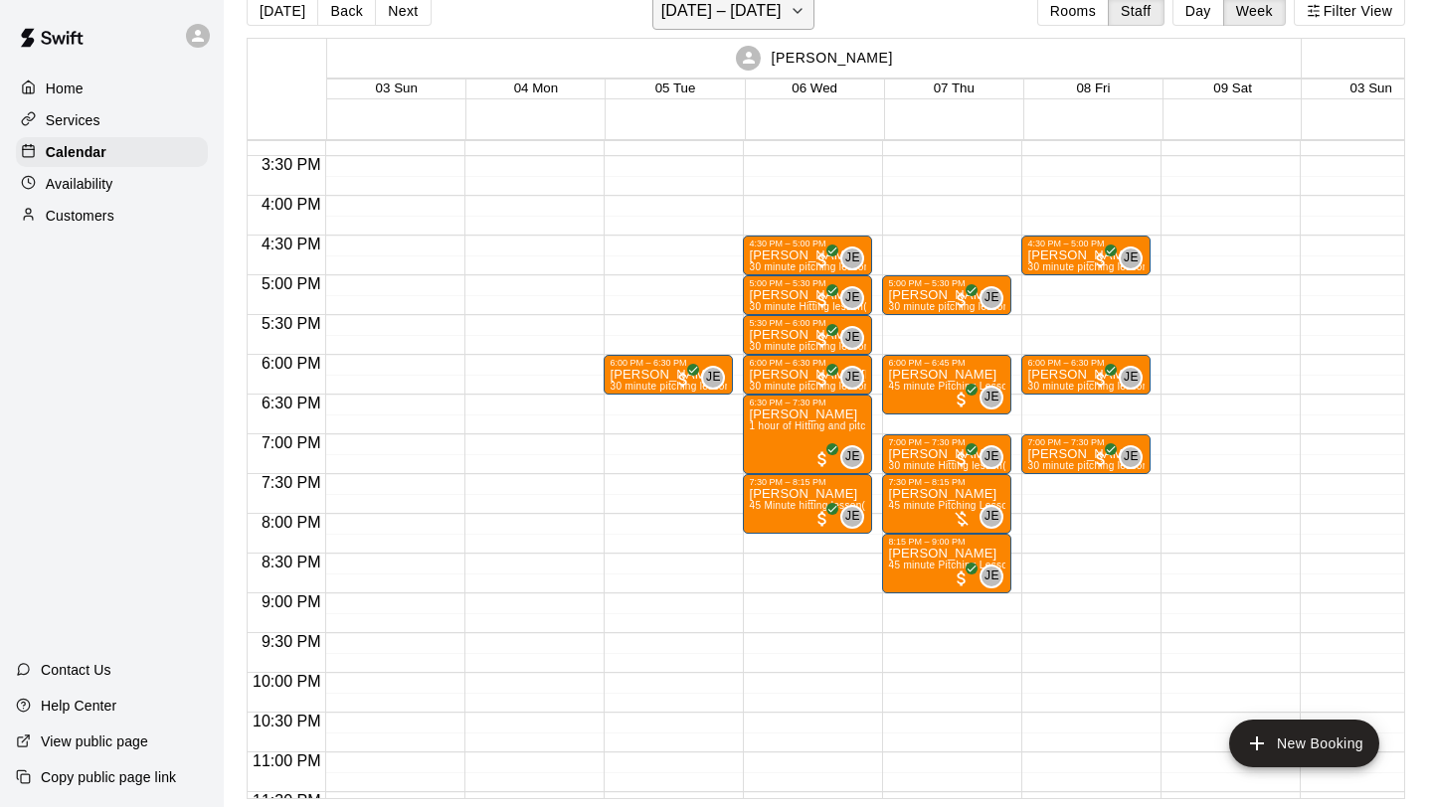
click at [778, 4] on button "[DATE] – [DATE]" at bounding box center [733, 11] width 162 height 38
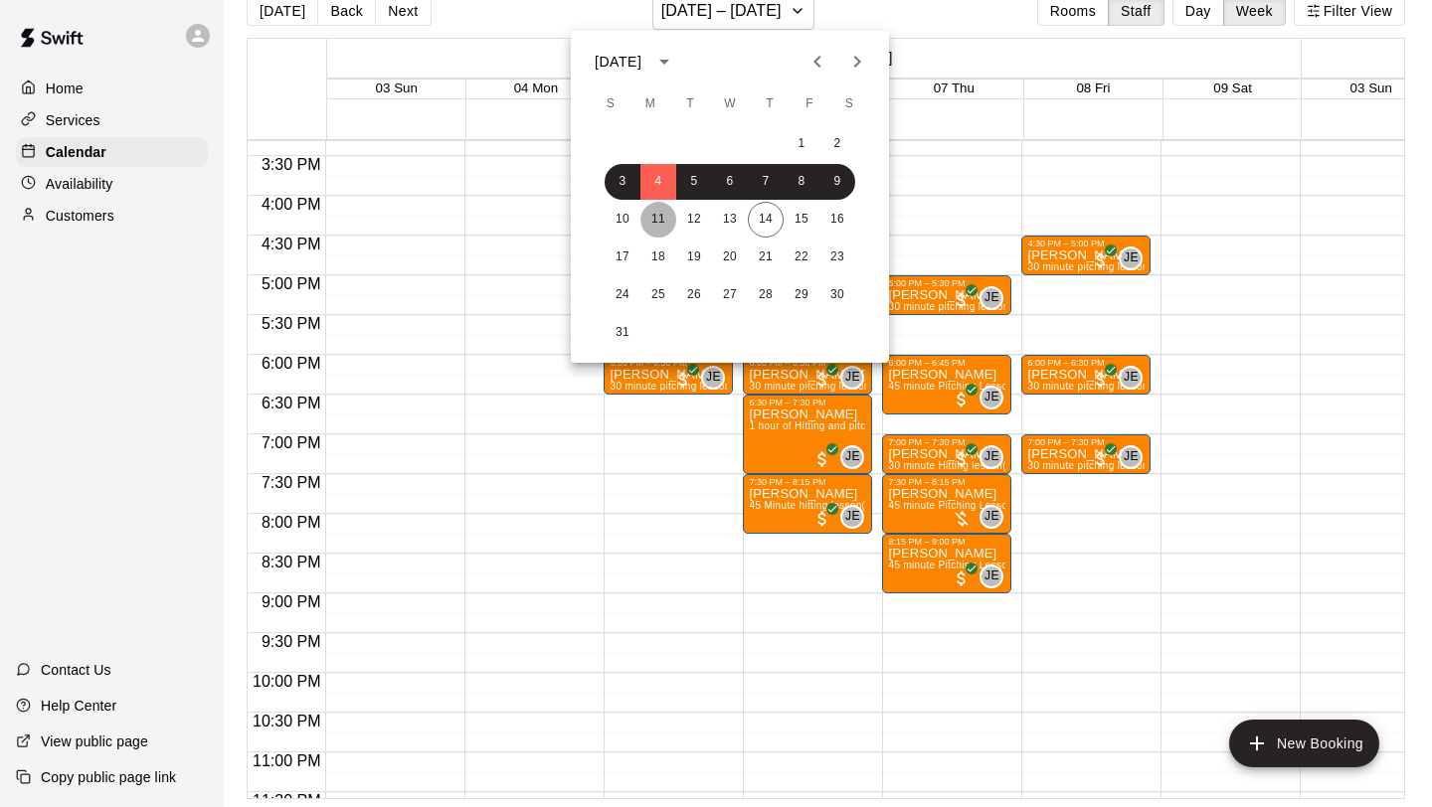
click at [665, 218] on button "11" at bounding box center [658, 220] width 36 height 36
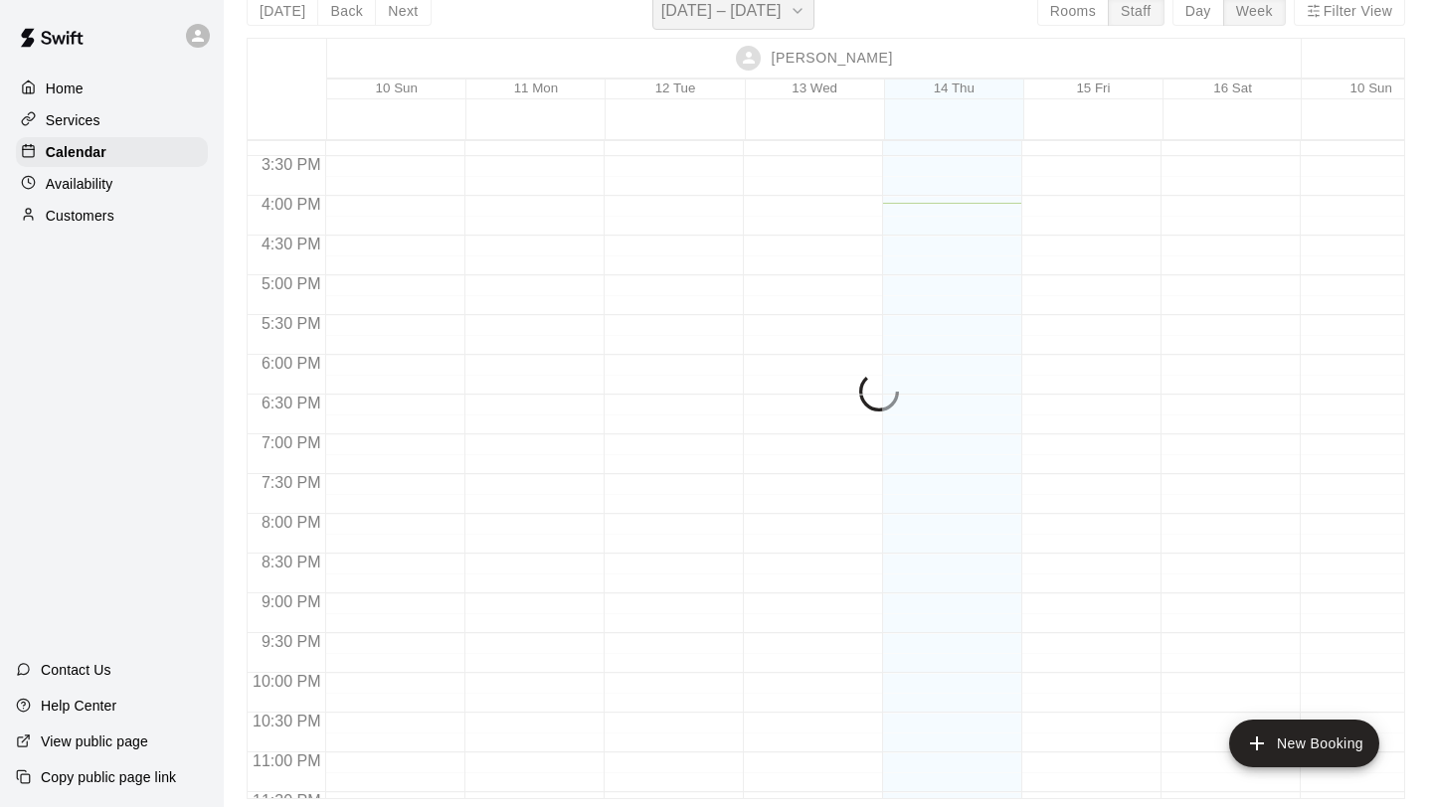
scroll to position [24, 0]
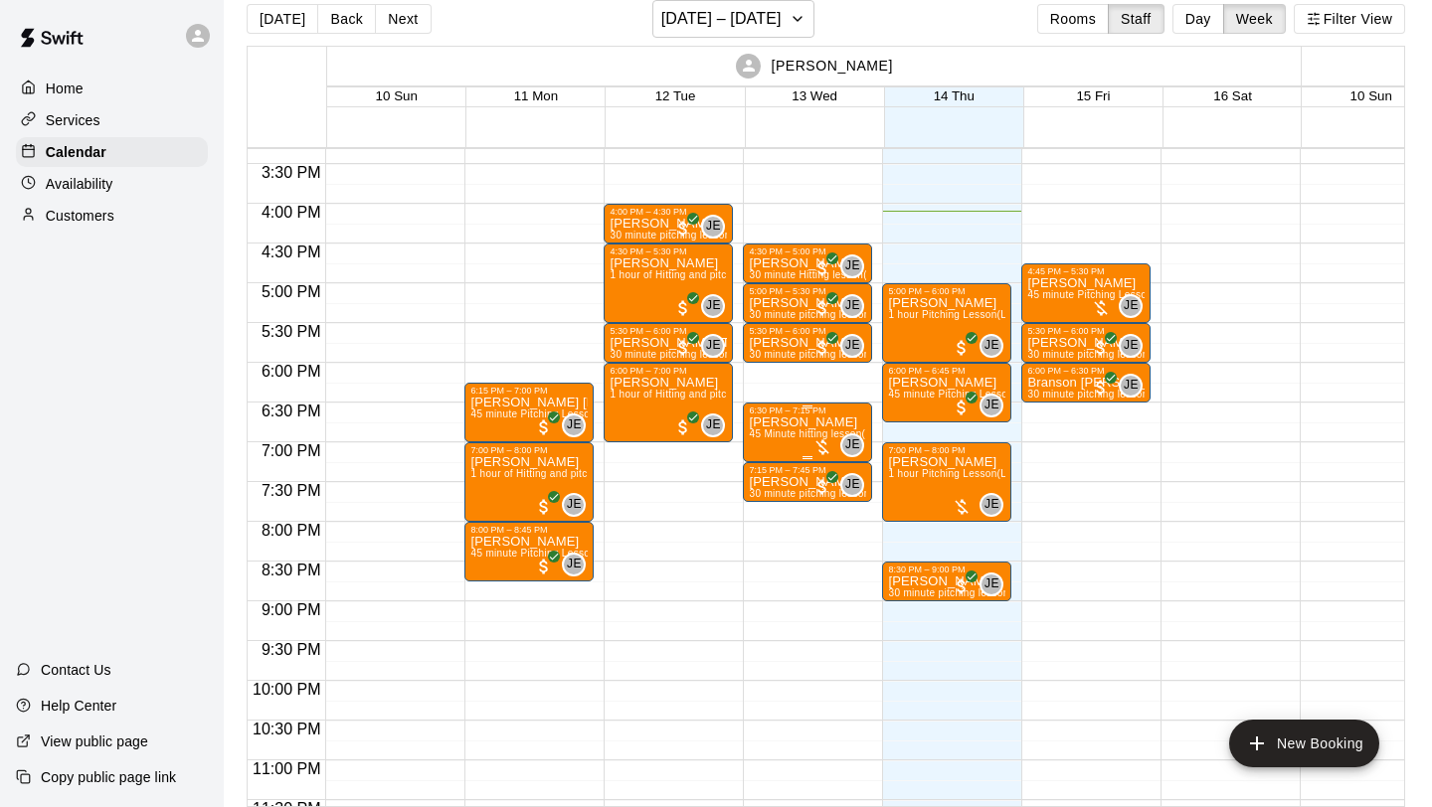
click at [823, 445] on div at bounding box center [822, 447] width 20 height 20
click at [743, 609] on div at bounding box center [716, 403] width 1432 height 807
click at [789, 22] on icon "button" at bounding box center [797, 19] width 16 height 24
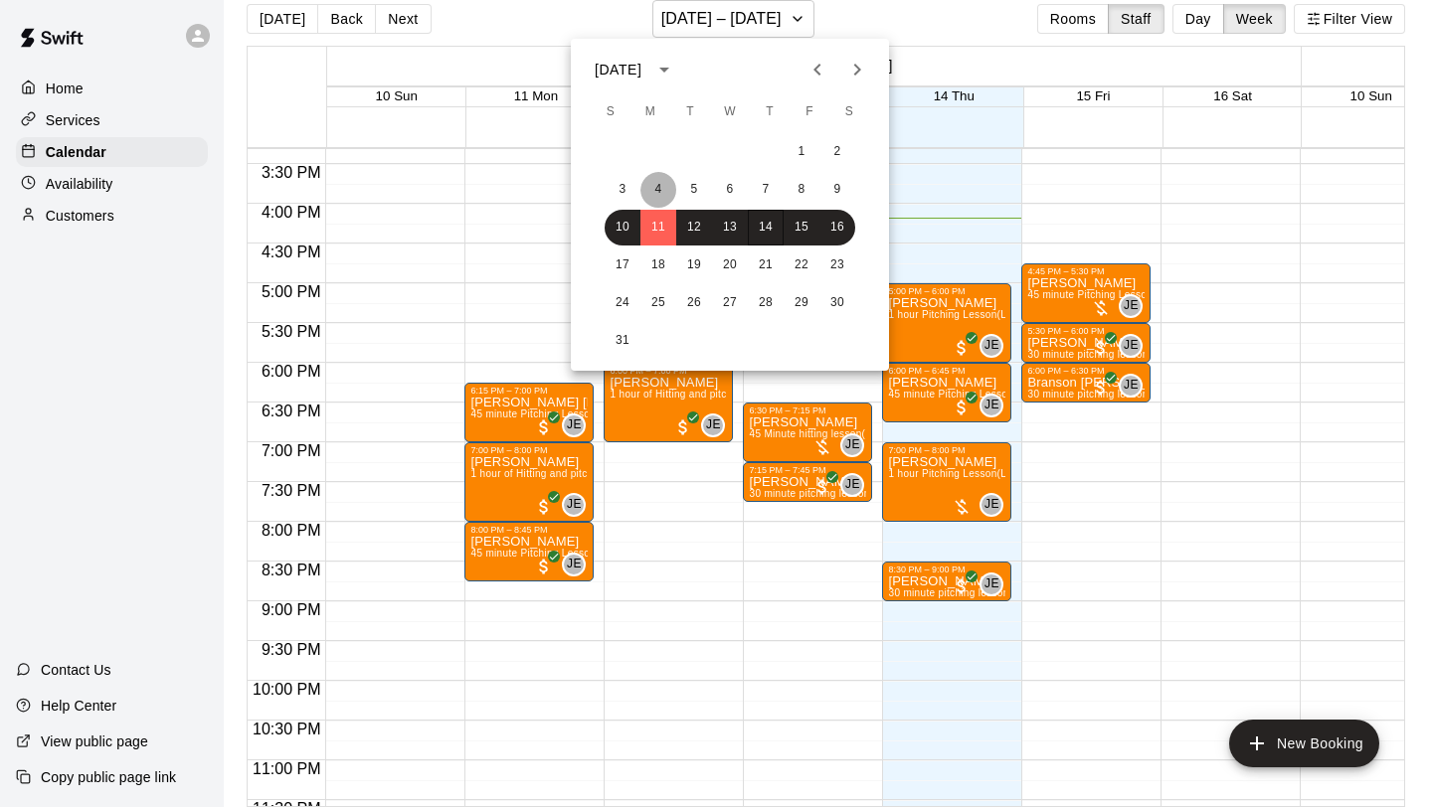
click at [663, 195] on button "4" at bounding box center [658, 190] width 36 height 36
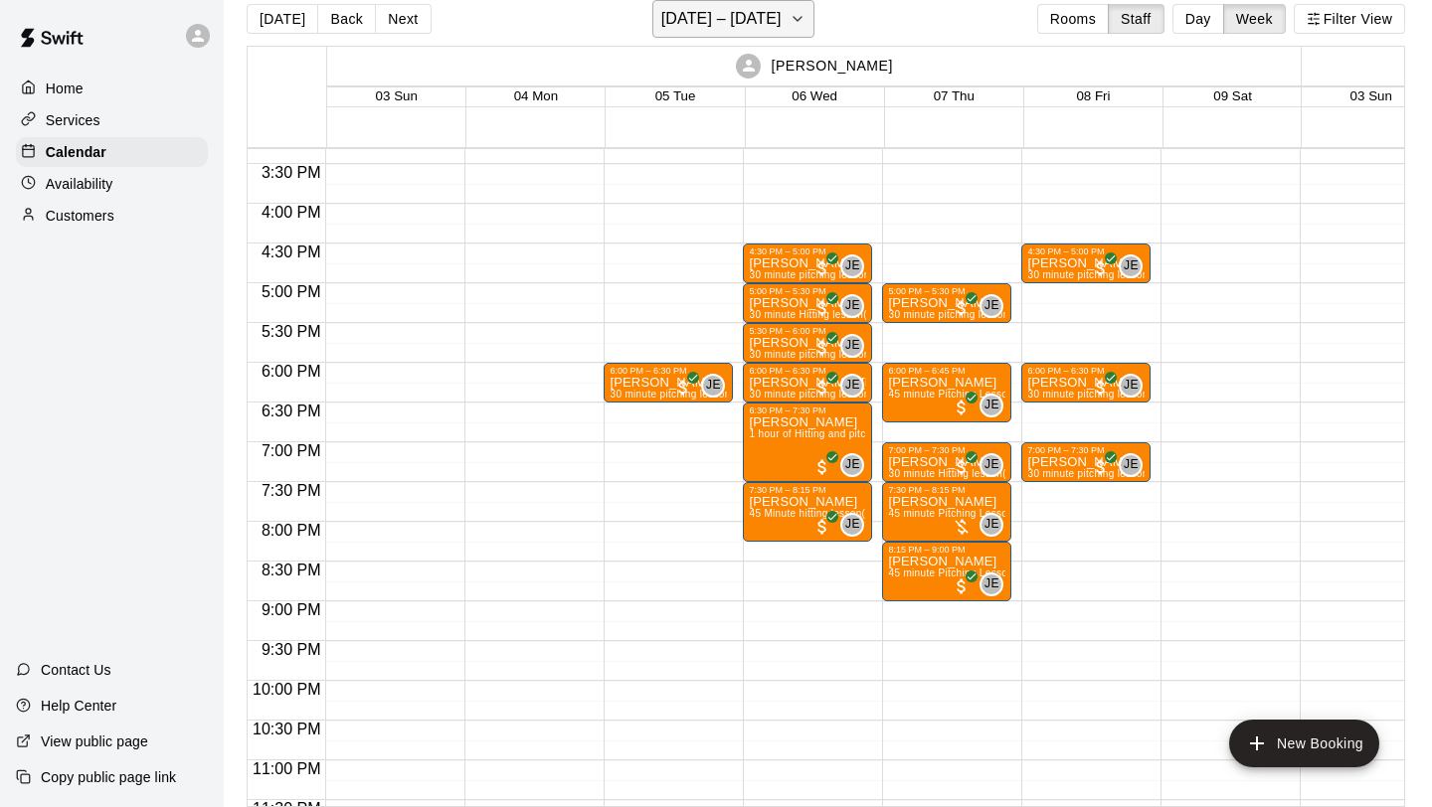
click at [793, 21] on icon "button" at bounding box center [797, 19] width 8 height 4
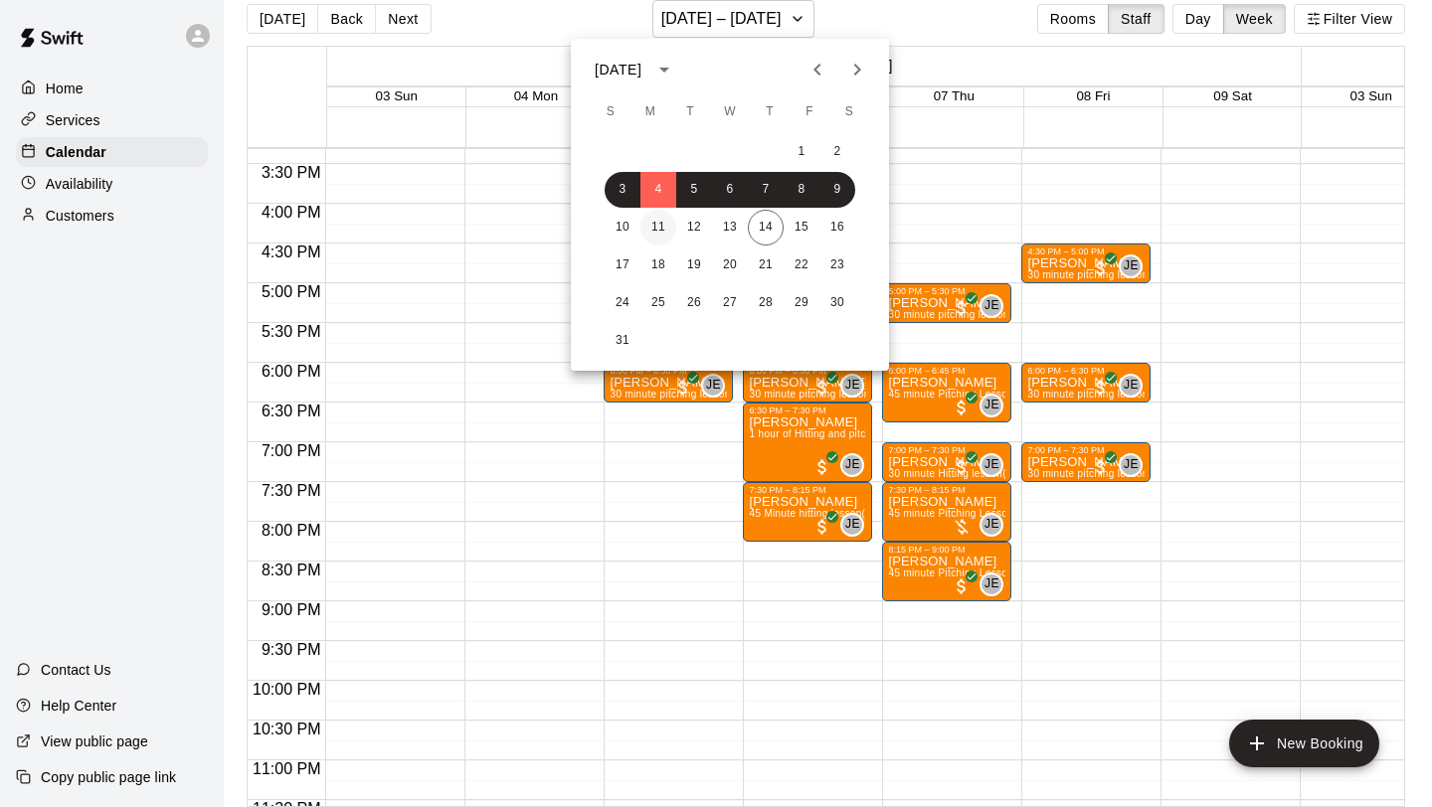
click at [664, 225] on button "11" at bounding box center [658, 228] width 36 height 36
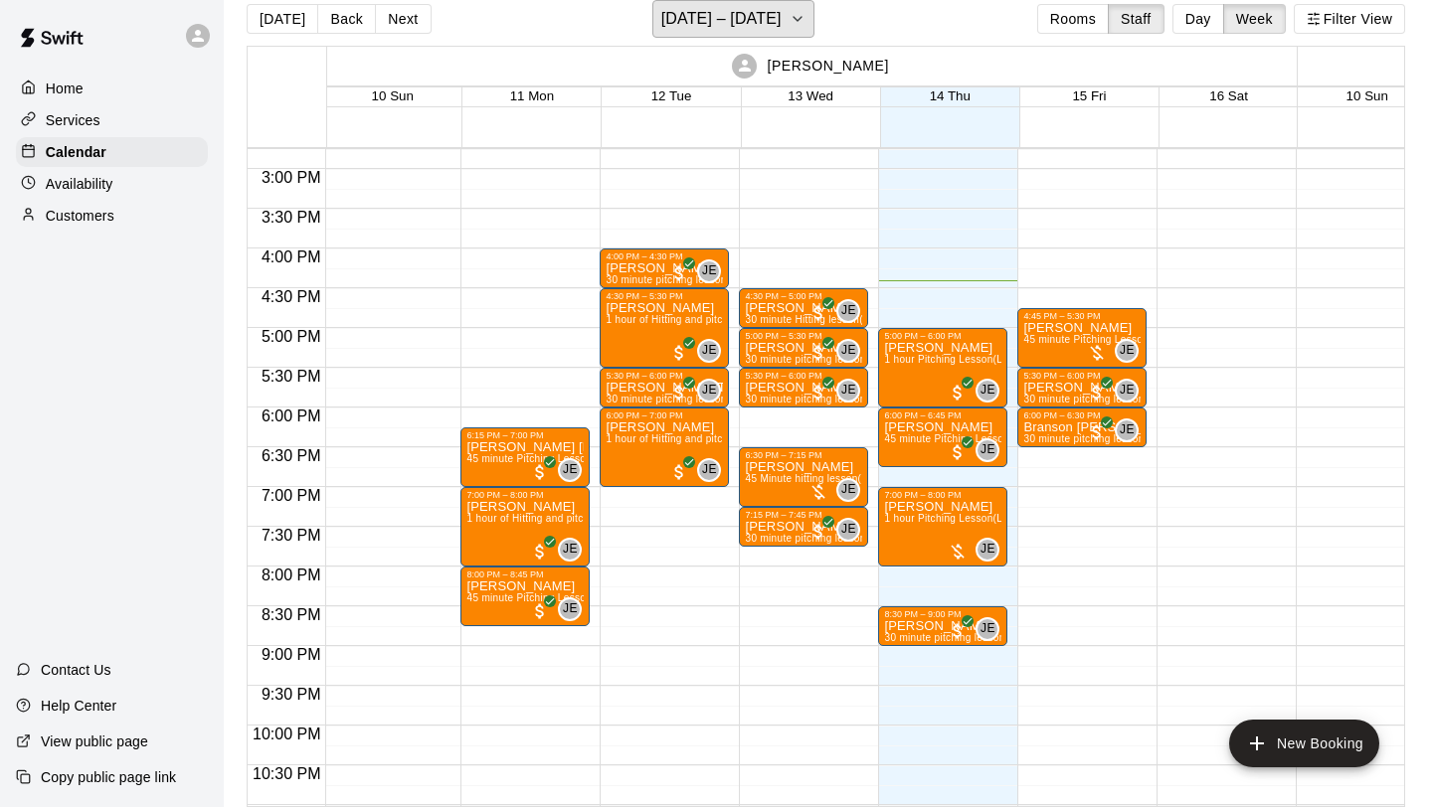
scroll to position [1152, 4]
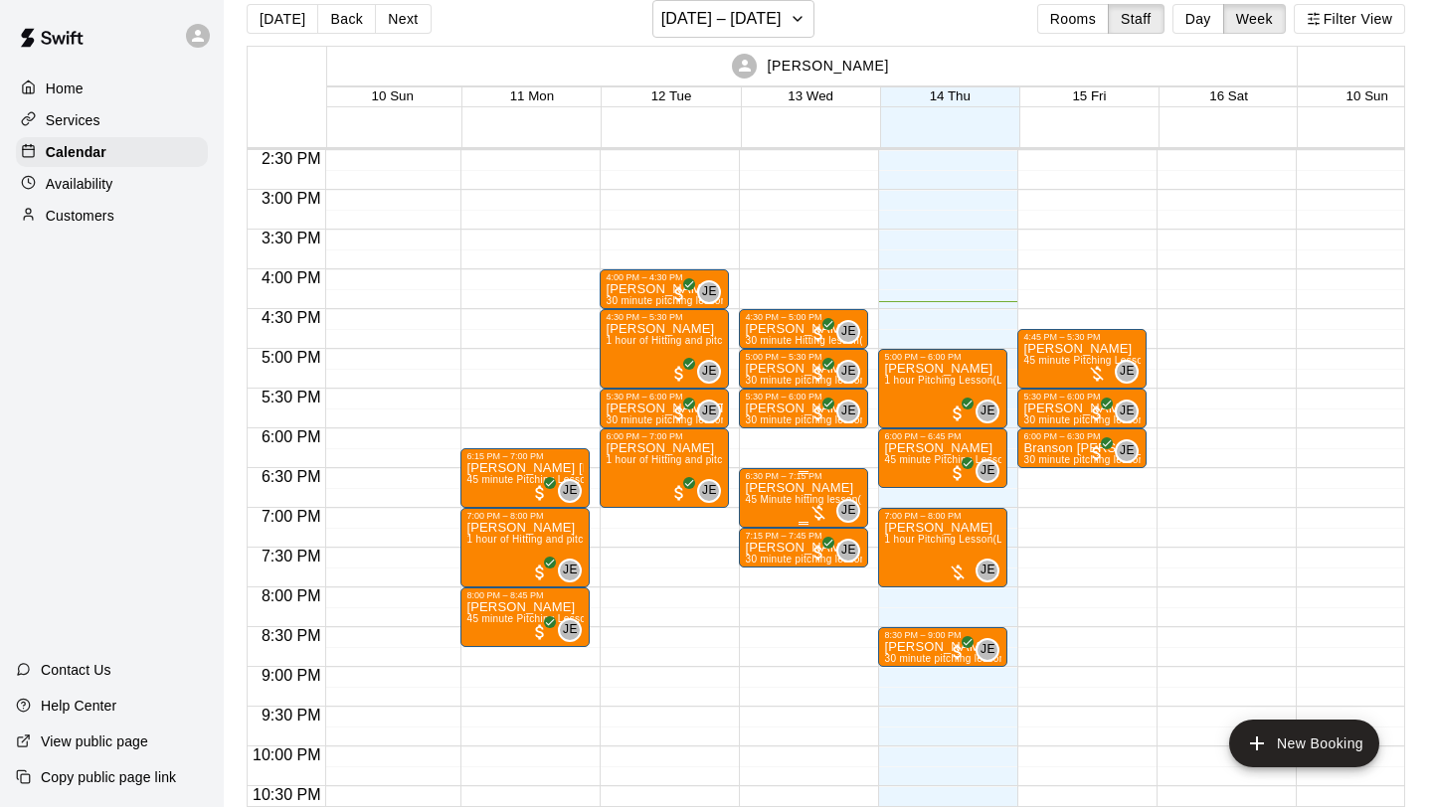
click at [819, 510] on div at bounding box center [818, 513] width 20 height 20
click at [832, 573] on img "edit" at bounding box center [829, 571] width 23 height 23
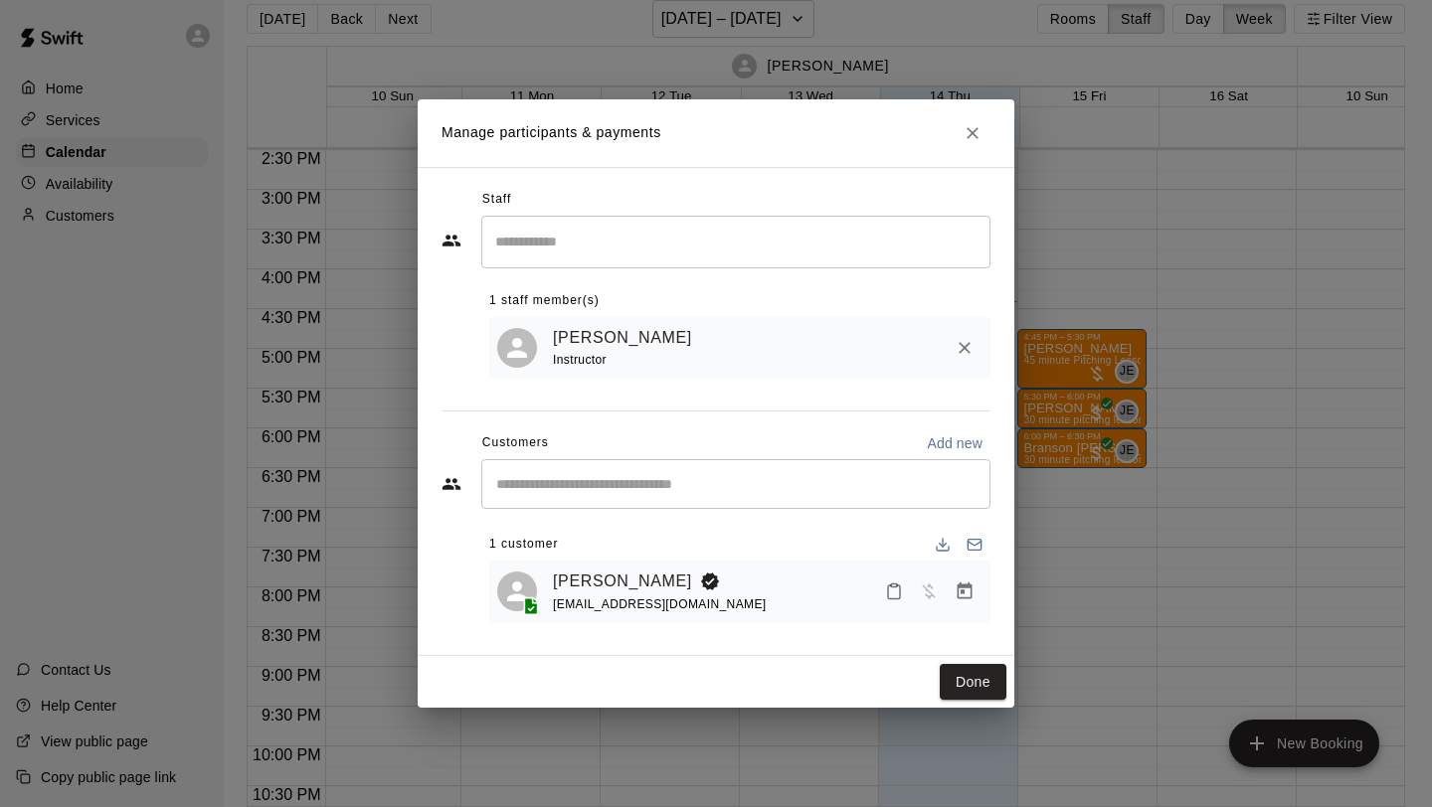
click at [795, 489] on input "Start typing to search customers..." at bounding box center [735, 484] width 491 height 20
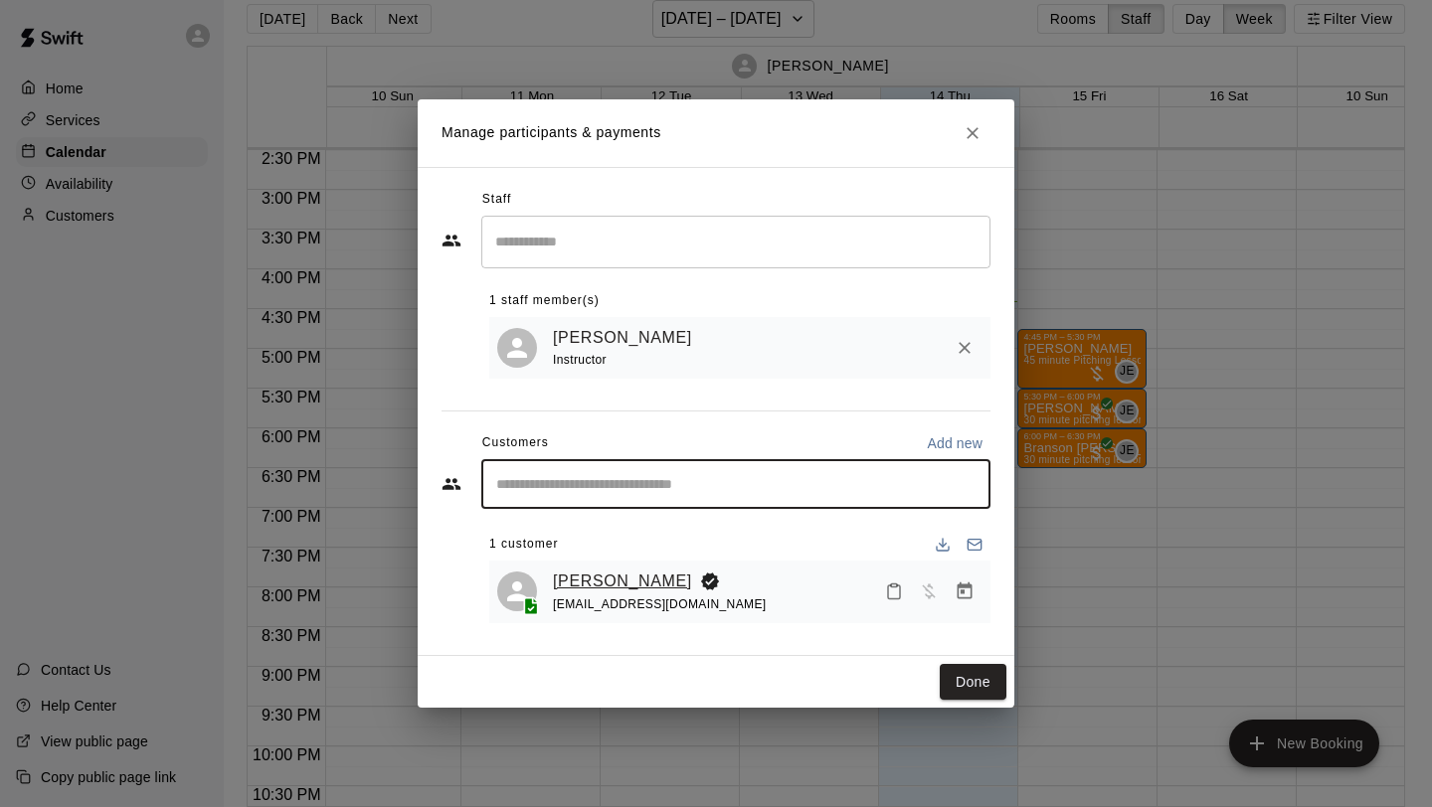
click at [642, 584] on link "[PERSON_NAME]" at bounding box center [622, 582] width 139 height 26
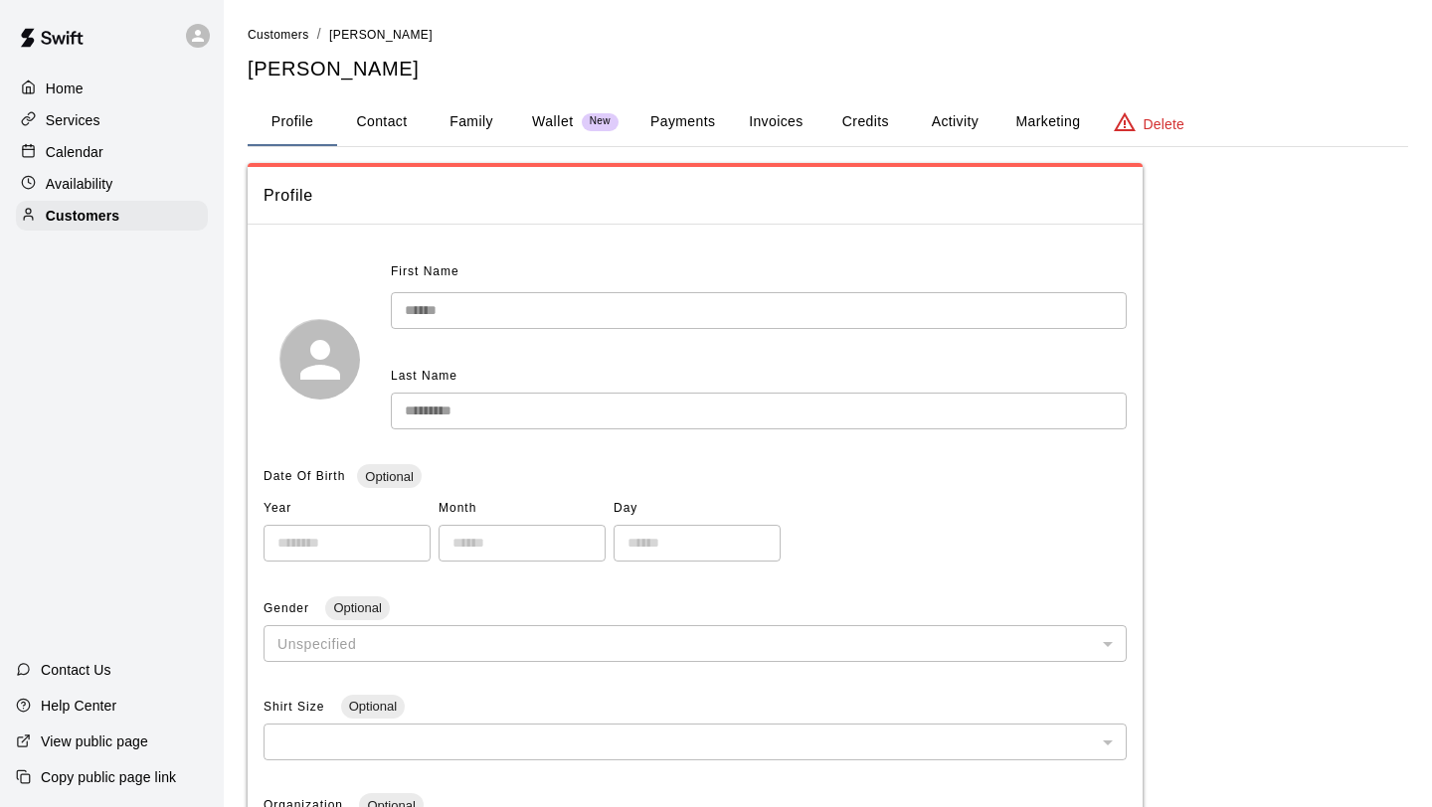
scroll to position [34, 0]
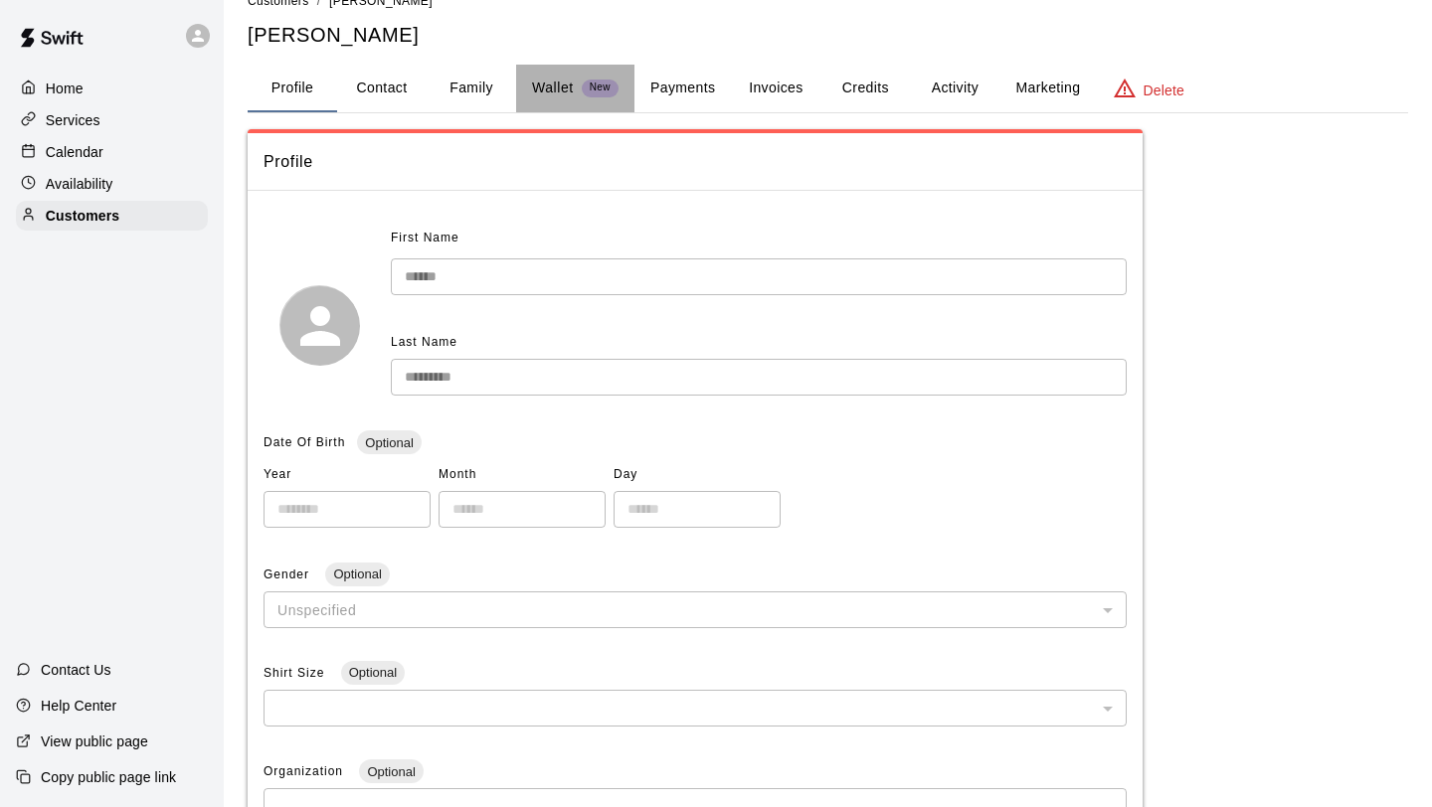
click at [553, 84] on p "Wallet" at bounding box center [553, 88] width 42 height 21
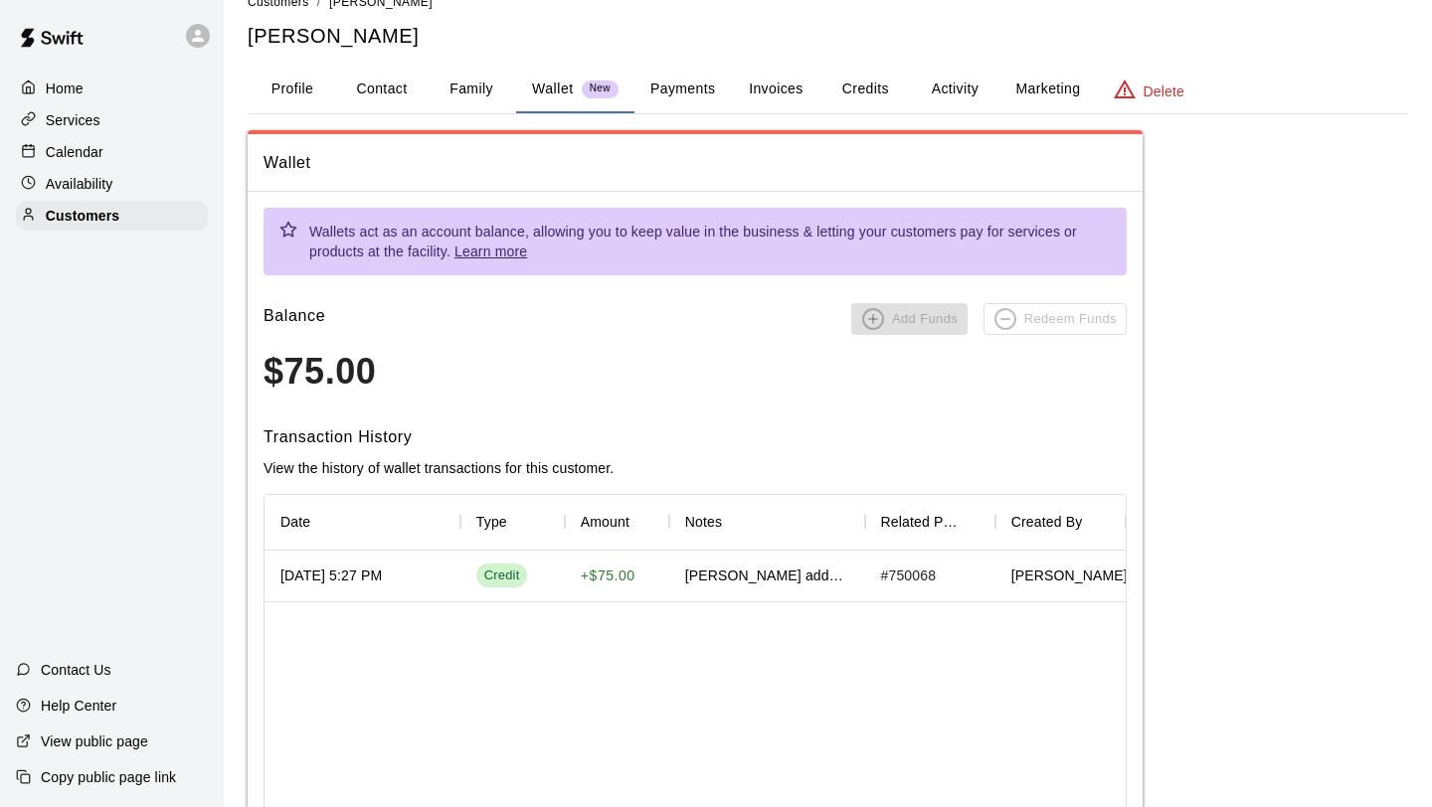
scroll to position [0, 0]
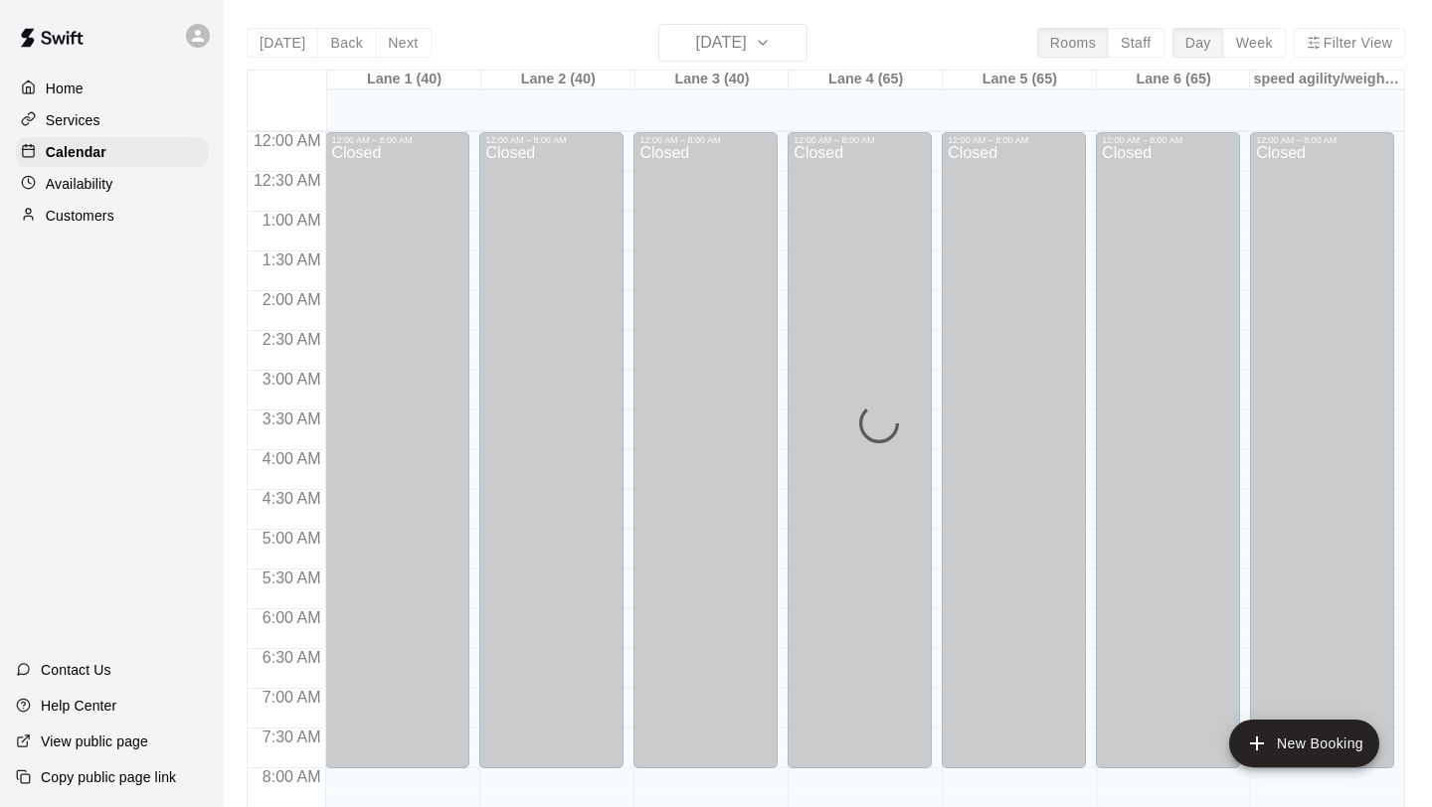
scroll to position [1152, 0]
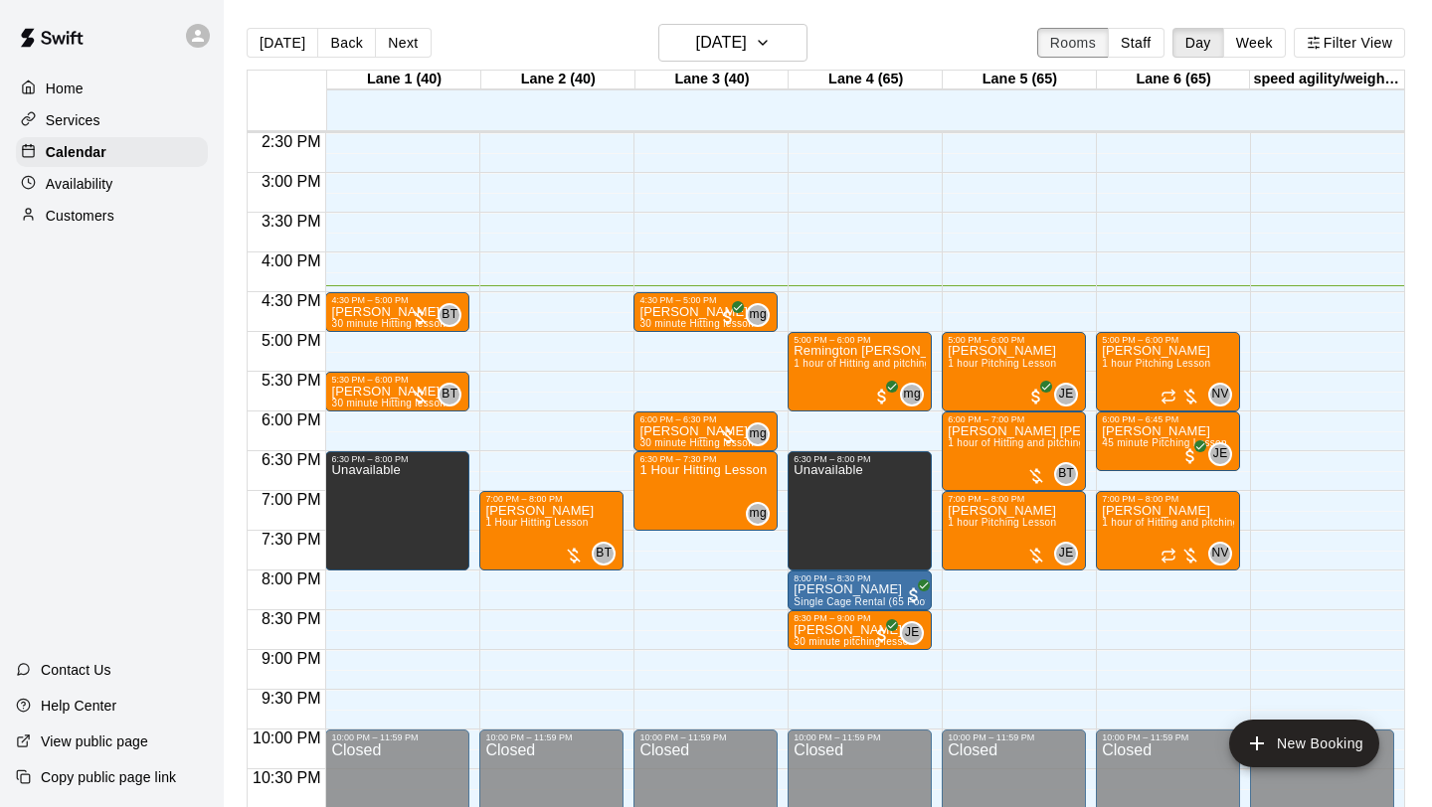
click at [1076, 37] on button "Rooms" at bounding box center [1073, 43] width 72 height 30
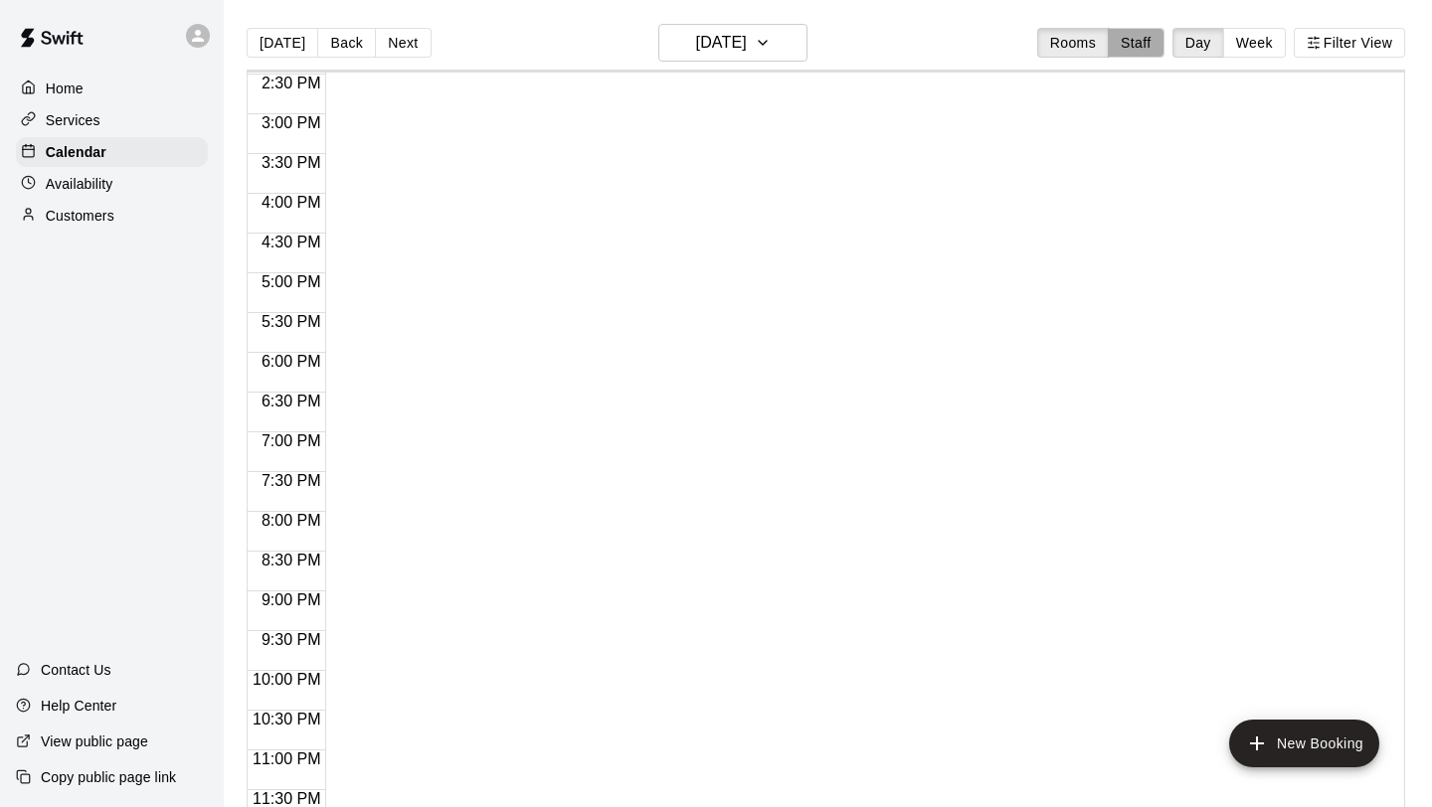
click at [1136, 44] on button "Staff" at bounding box center [1136, 43] width 57 height 30
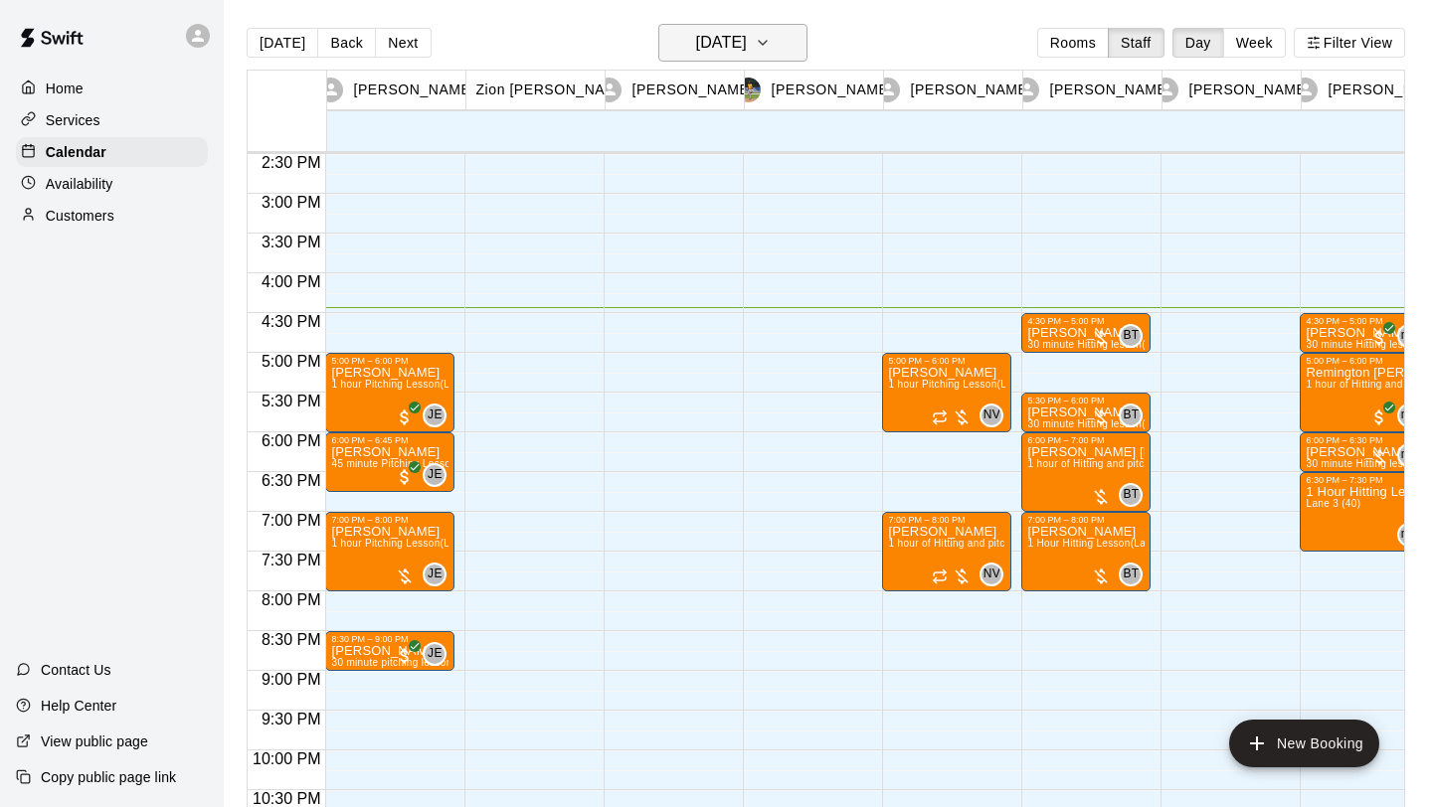
click at [747, 49] on h6 "[DATE]" at bounding box center [721, 43] width 51 height 28
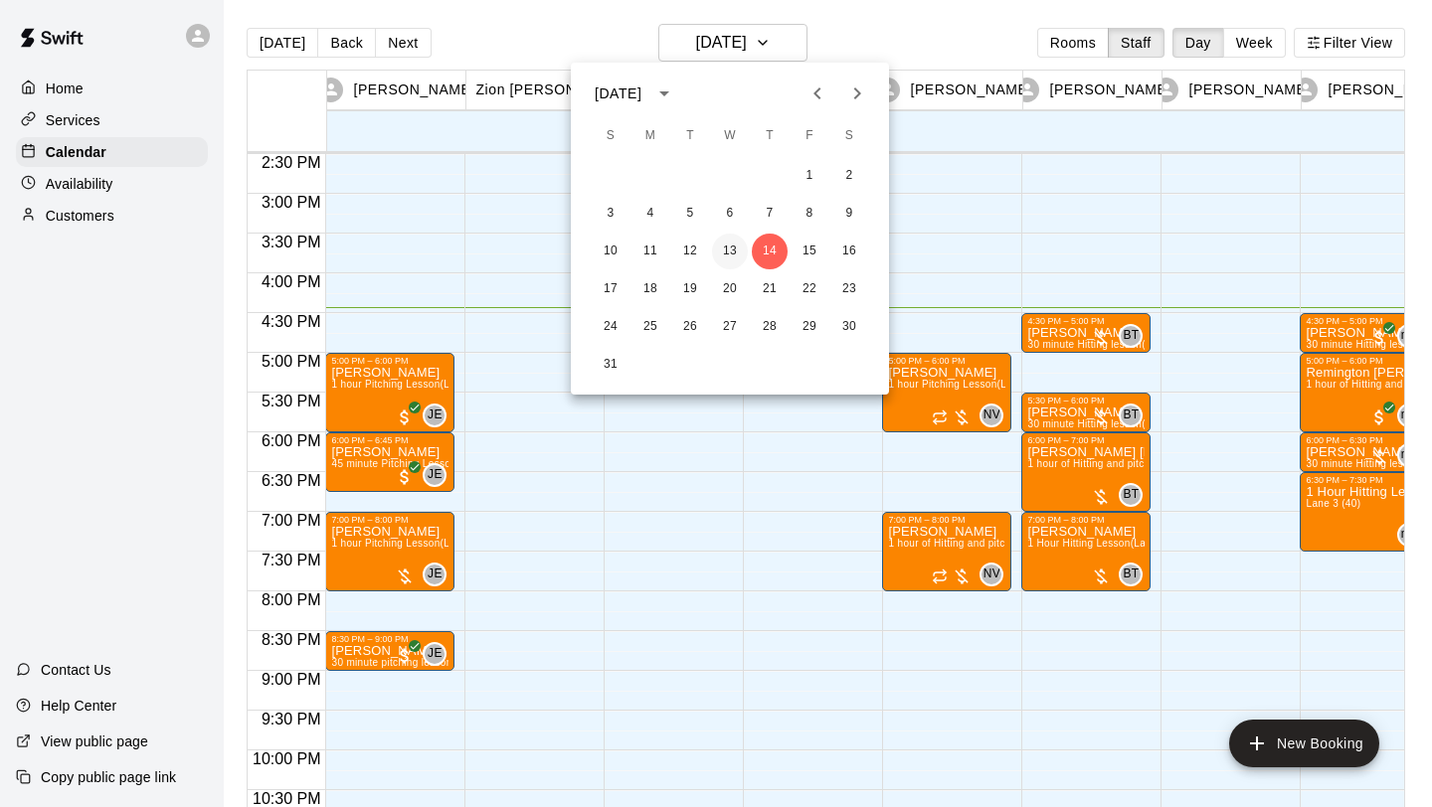
click at [728, 250] on button "13" at bounding box center [730, 252] width 36 height 36
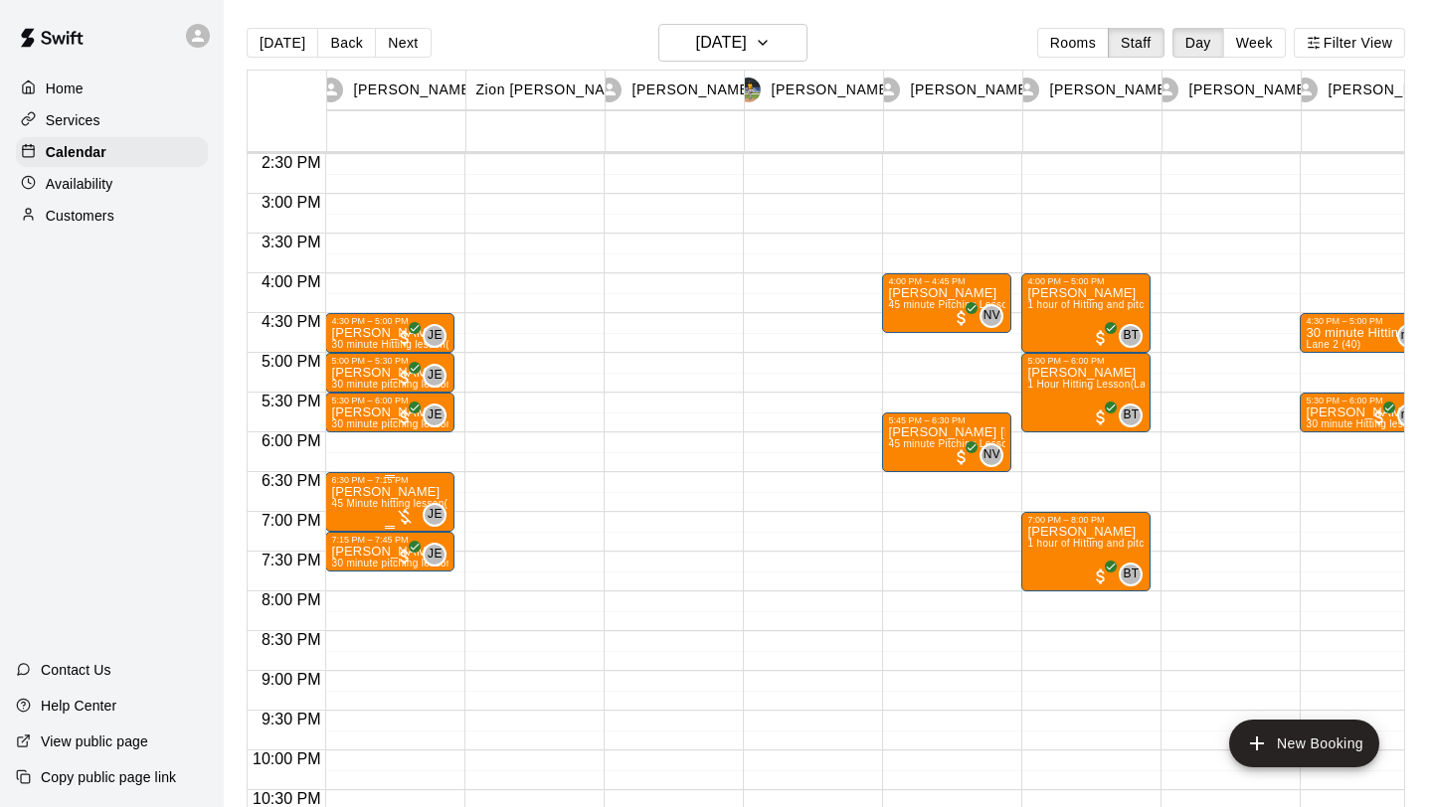
click at [407, 517] on div at bounding box center [405, 517] width 20 height 20
click at [424, 559] on button "edit" at bounding box center [416, 575] width 40 height 39
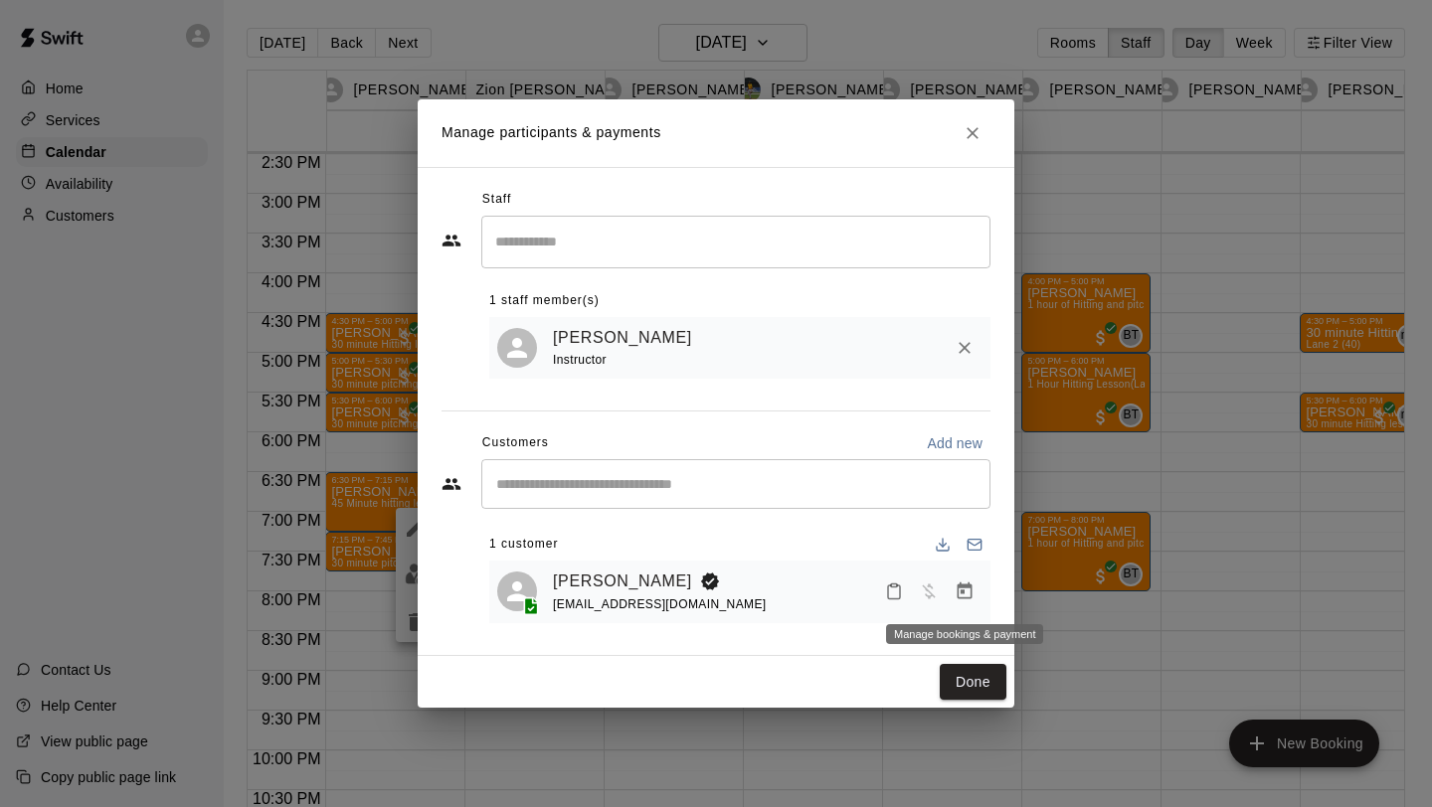
click at [967, 597] on icon "Manage bookings & payment" at bounding box center [964, 592] width 20 height 20
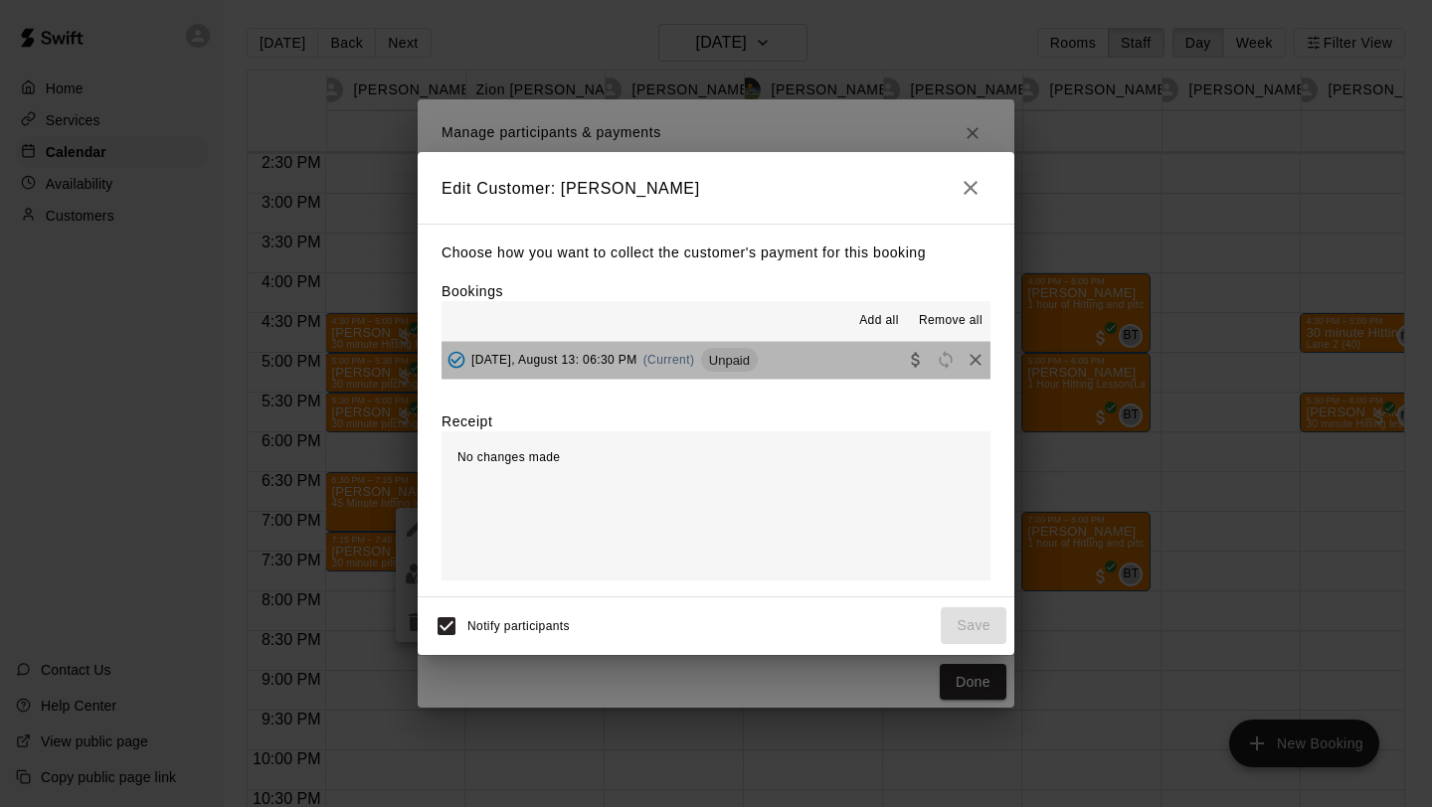
click at [695, 366] on span "(Current)" at bounding box center [669, 360] width 52 height 14
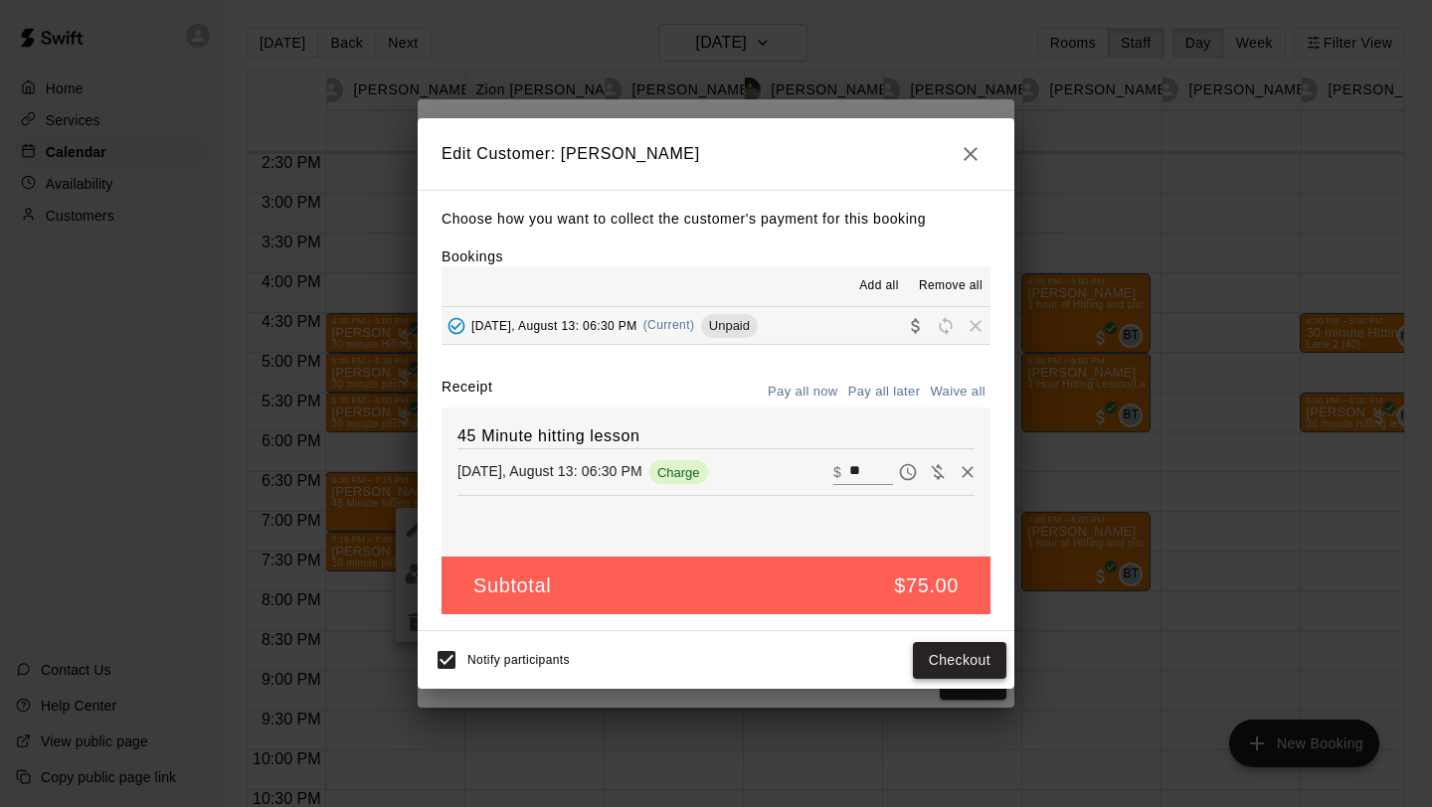
click at [950, 665] on button "Checkout" at bounding box center [959, 660] width 93 height 37
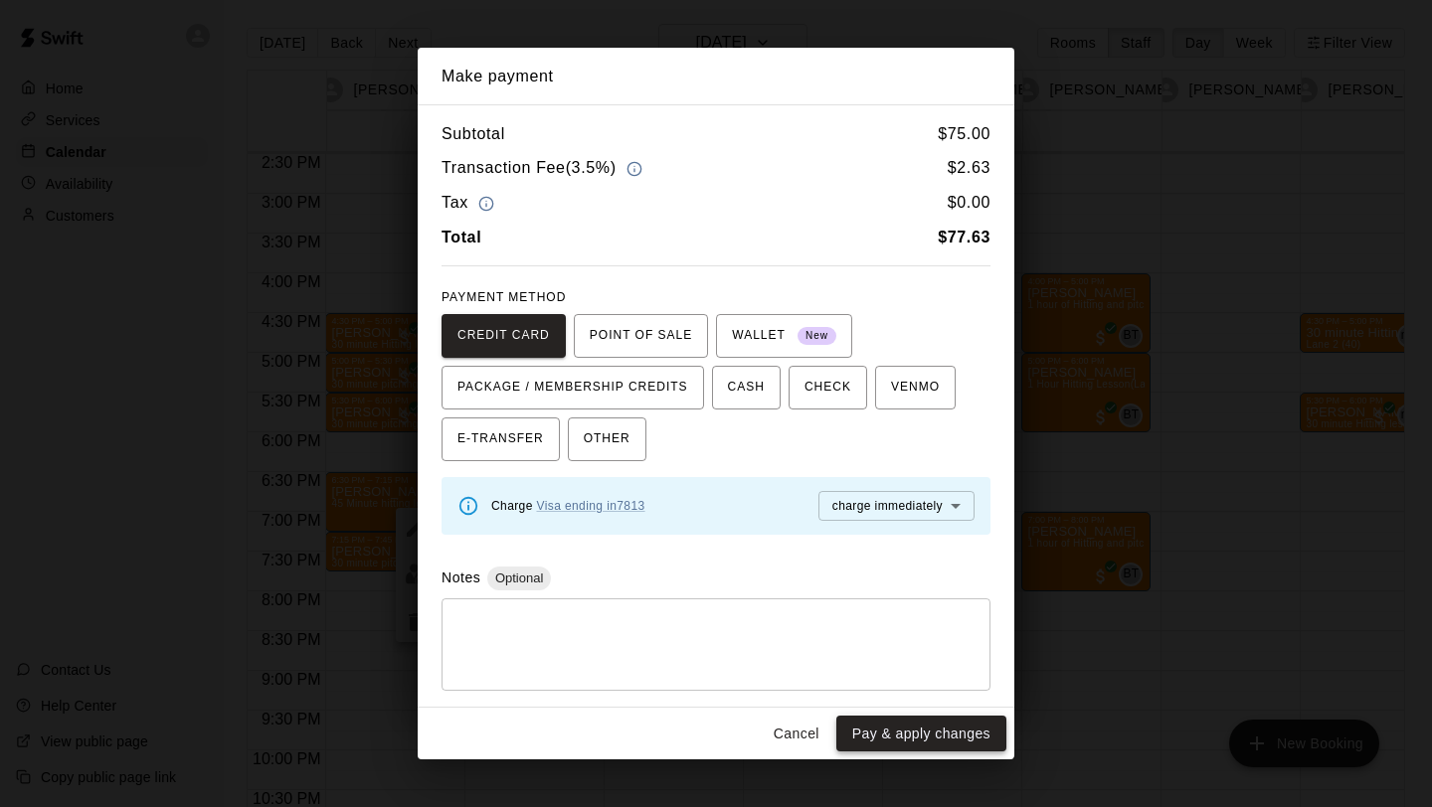
click at [901, 729] on button "Pay & apply changes" at bounding box center [921, 734] width 170 height 37
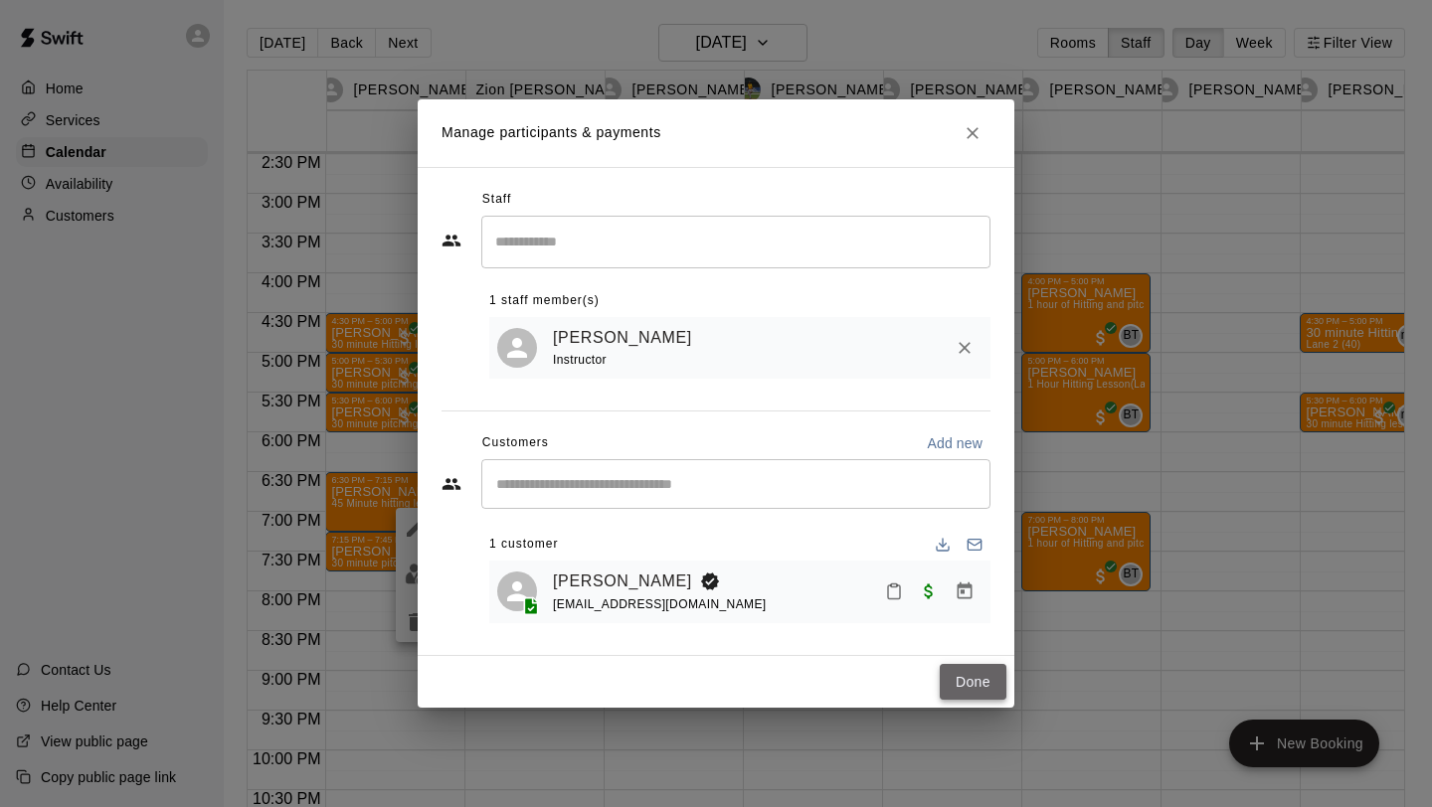
click at [989, 686] on button "Done" at bounding box center [973, 682] width 67 height 37
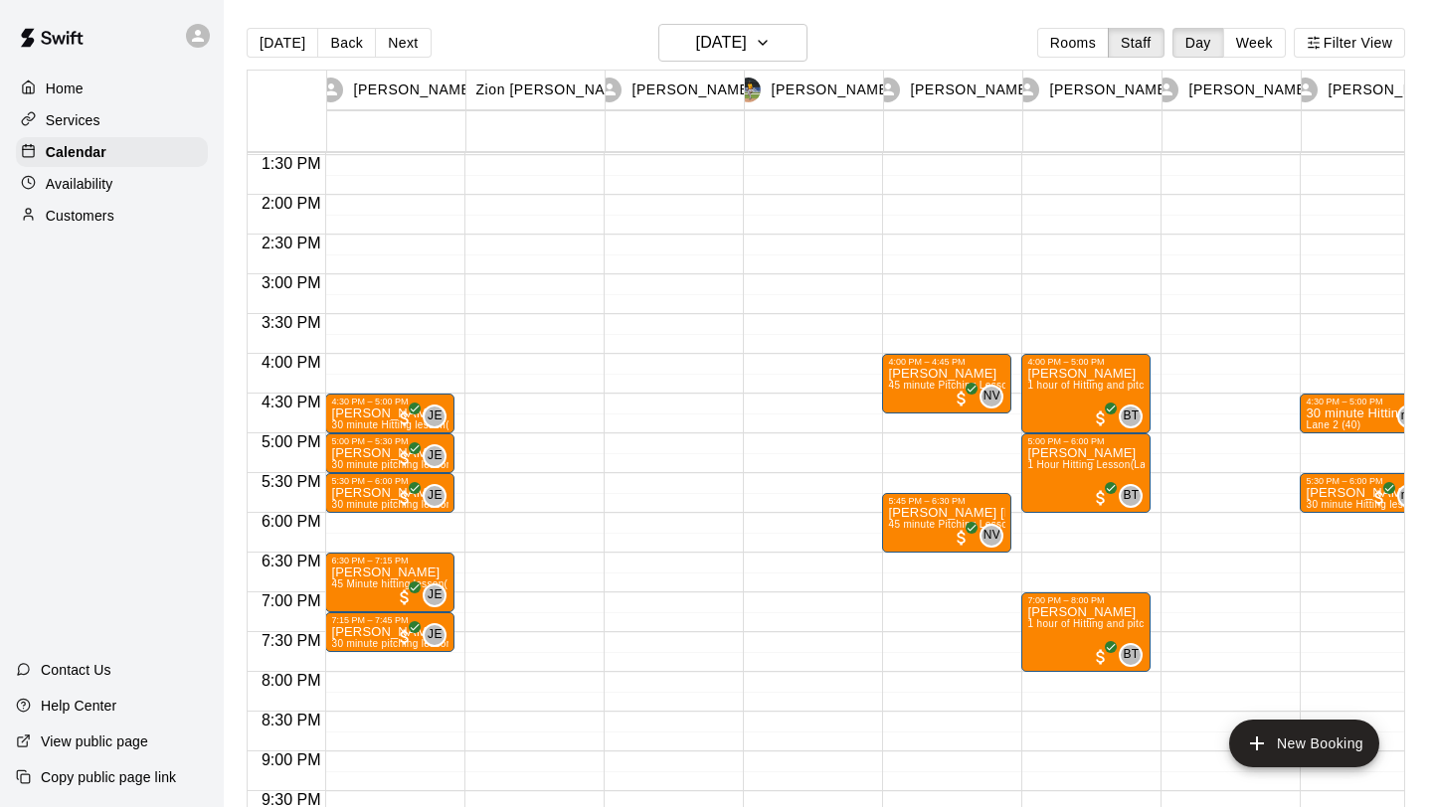
scroll to position [1147, 0]
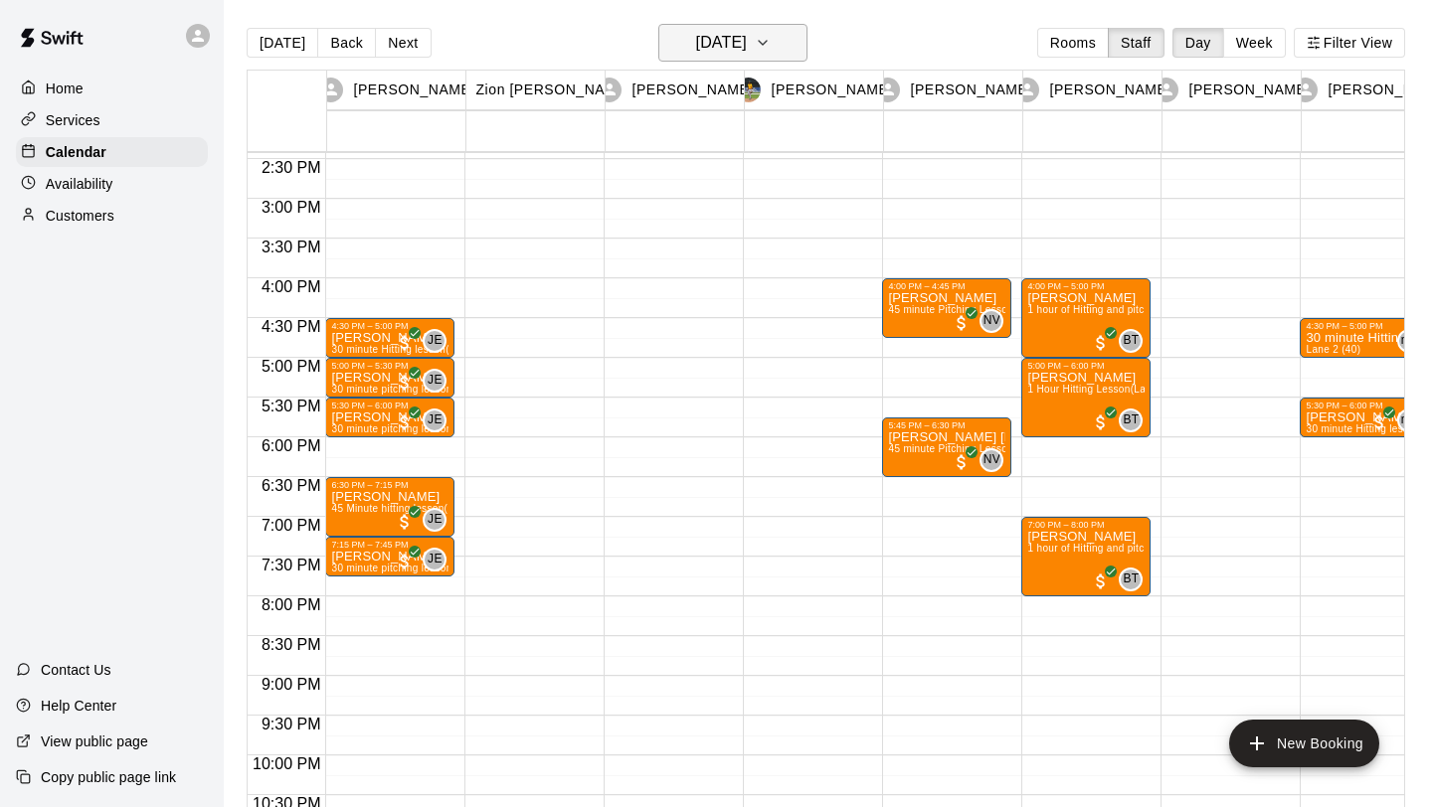
click at [771, 44] on icon "button" at bounding box center [763, 43] width 16 height 24
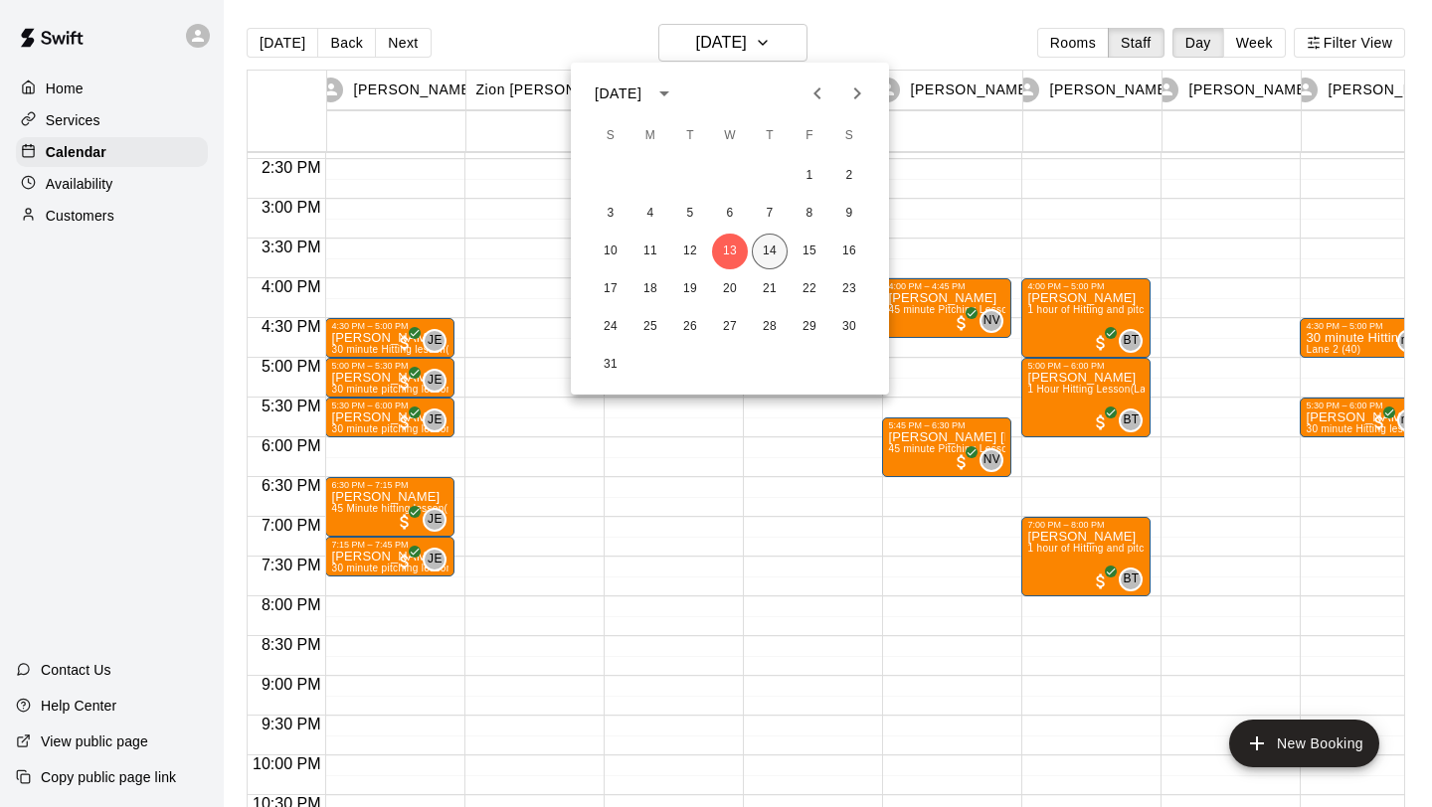
click at [772, 248] on button "14" at bounding box center [770, 252] width 36 height 36
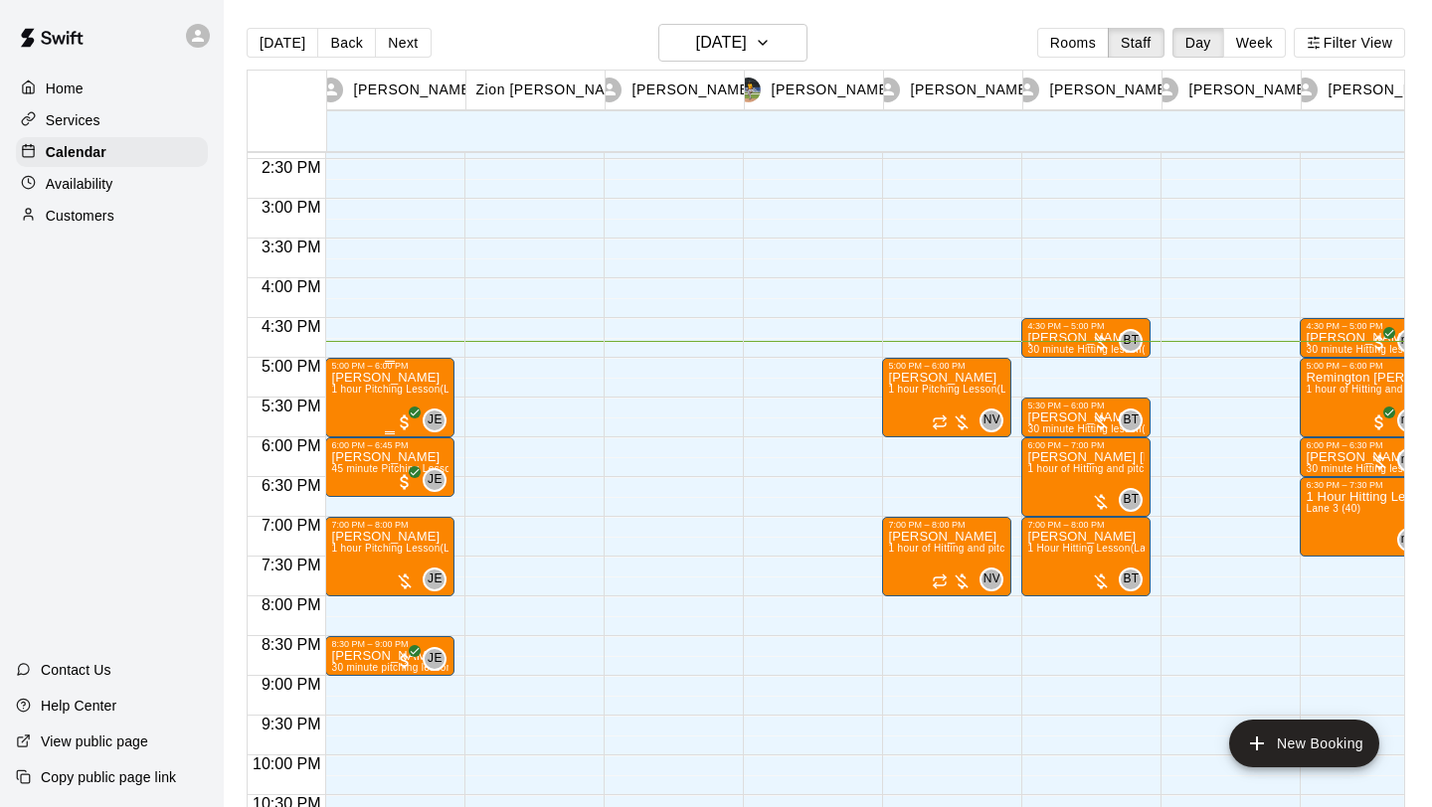
click at [404, 386] on span "1 hour Pitching Lesson (Lane 5 (65))" at bounding box center [416, 389] width 170 height 11
click at [521, 396] on div at bounding box center [716, 403] width 1432 height 807
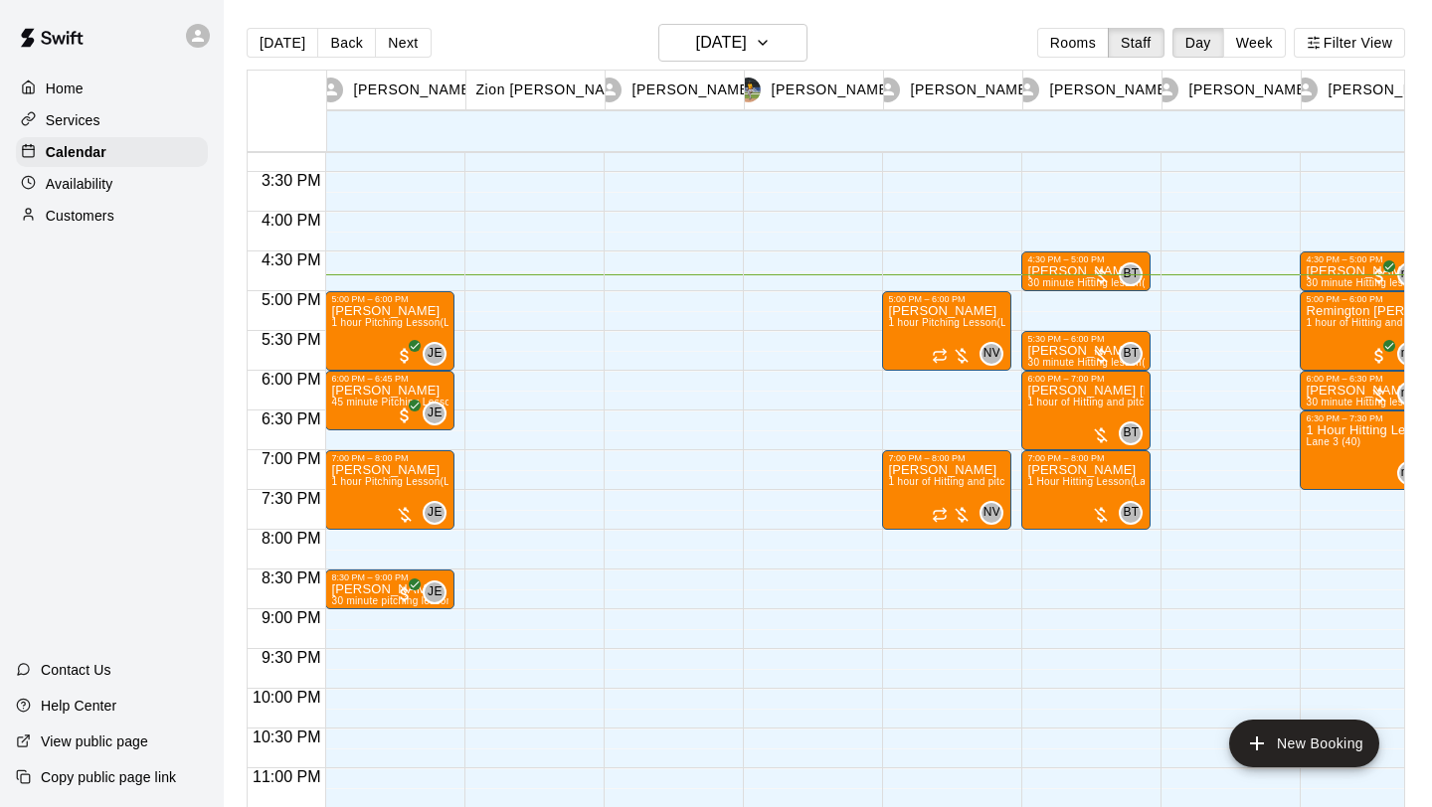
scroll to position [1152, 0]
